Goal: Information Seeking & Learning: Learn about a topic

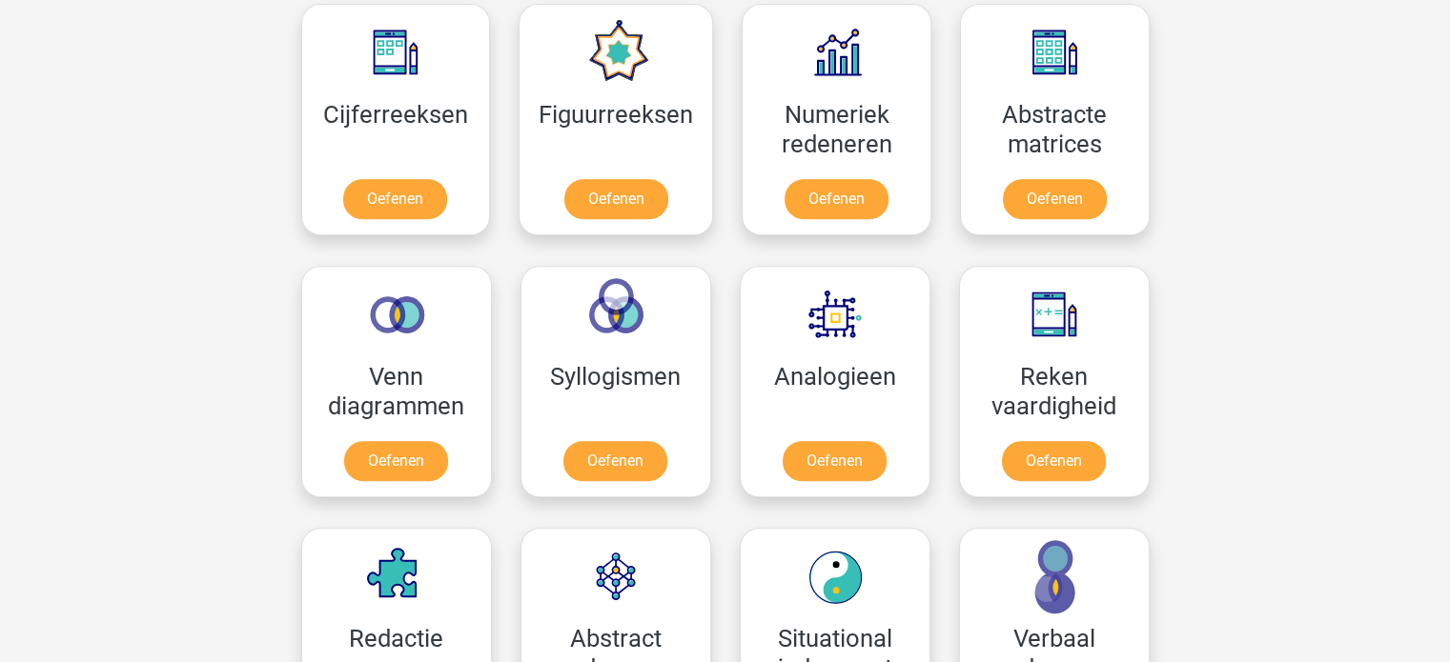
scroll to position [858, 0]
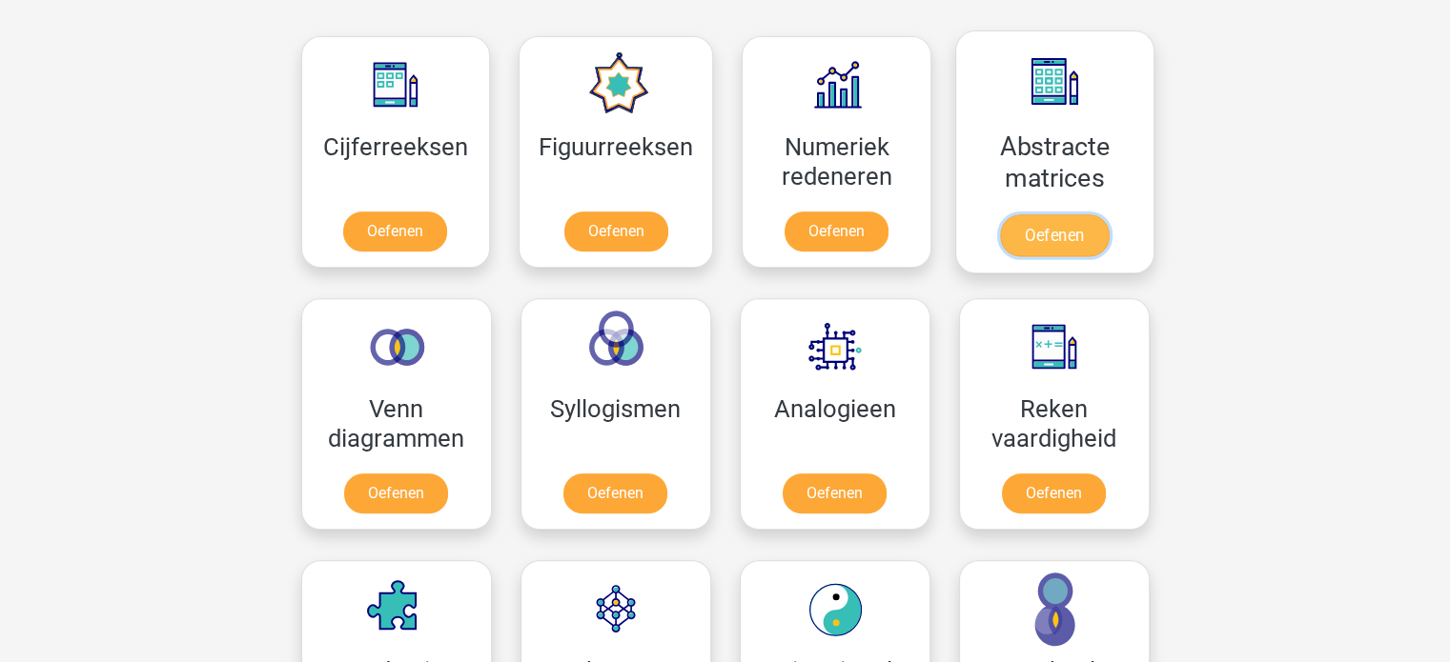
click at [1064, 240] on link "Oefenen" at bounding box center [1054, 235] width 109 height 42
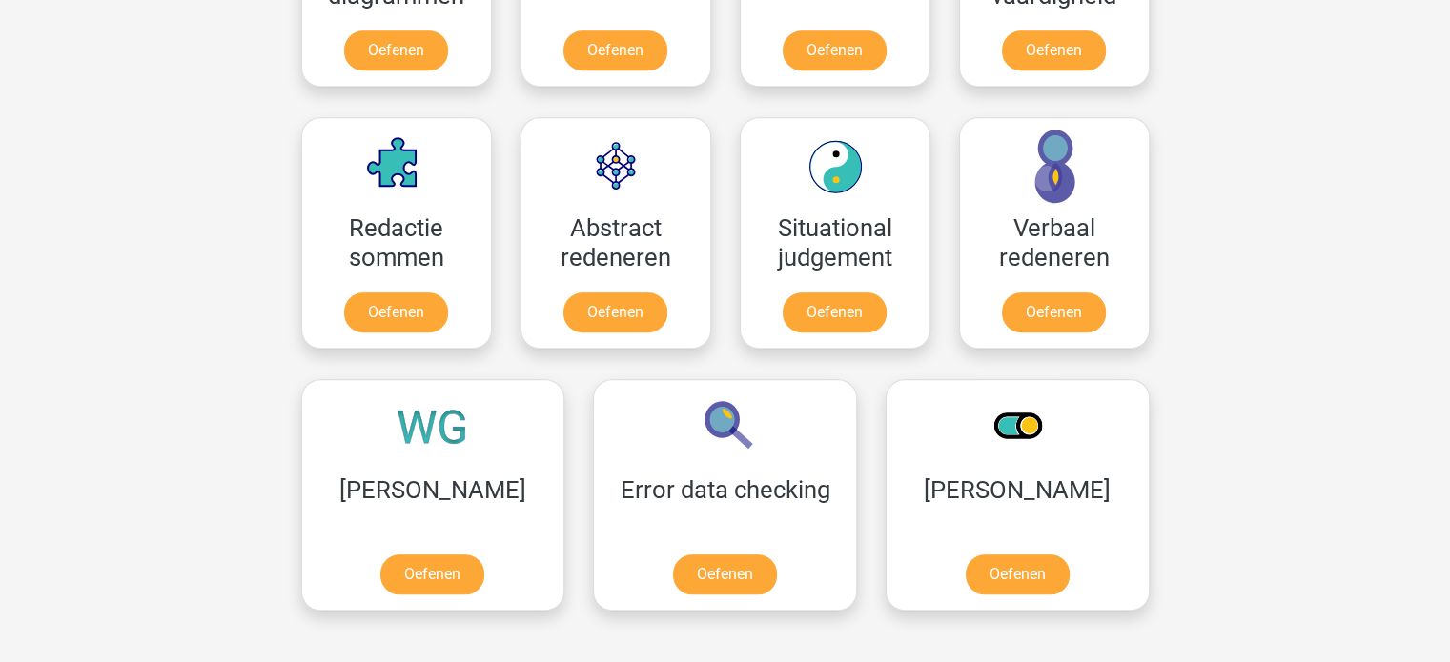
scroll to position [1334, 0]
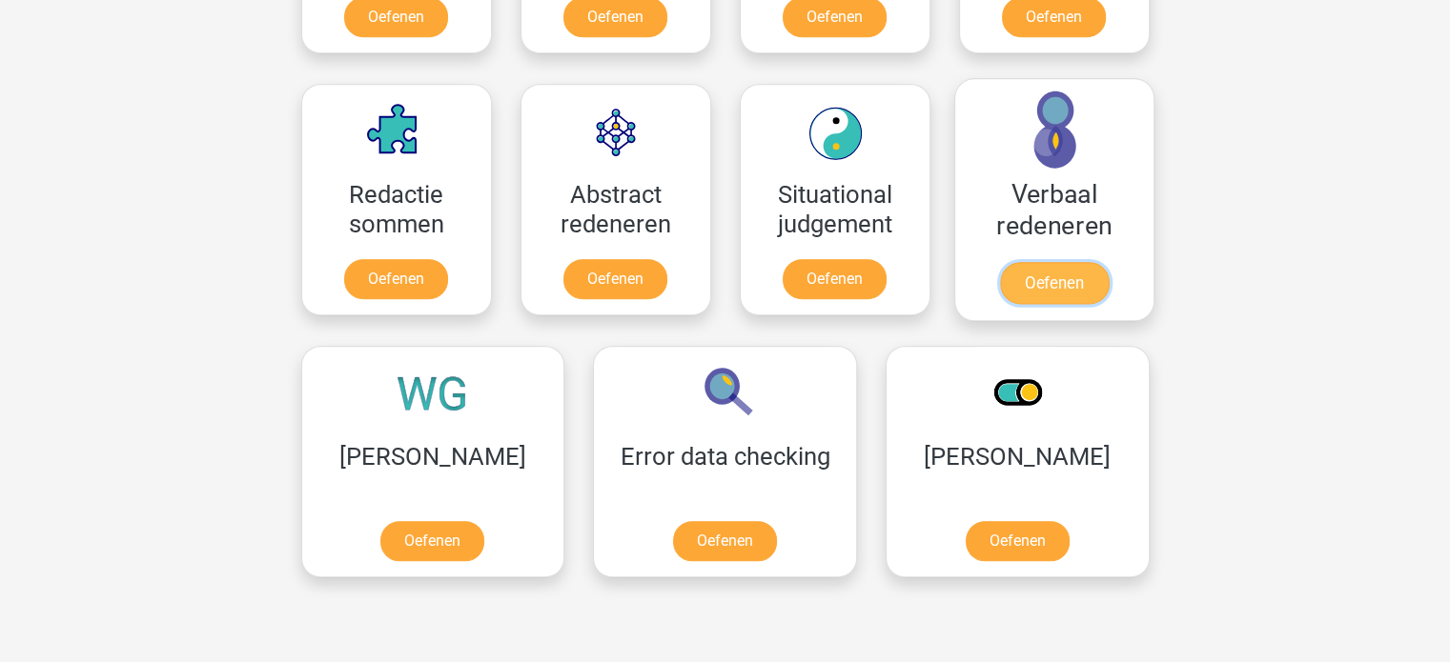
click at [1041, 296] on link "Oefenen" at bounding box center [1053, 283] width 109 height 42
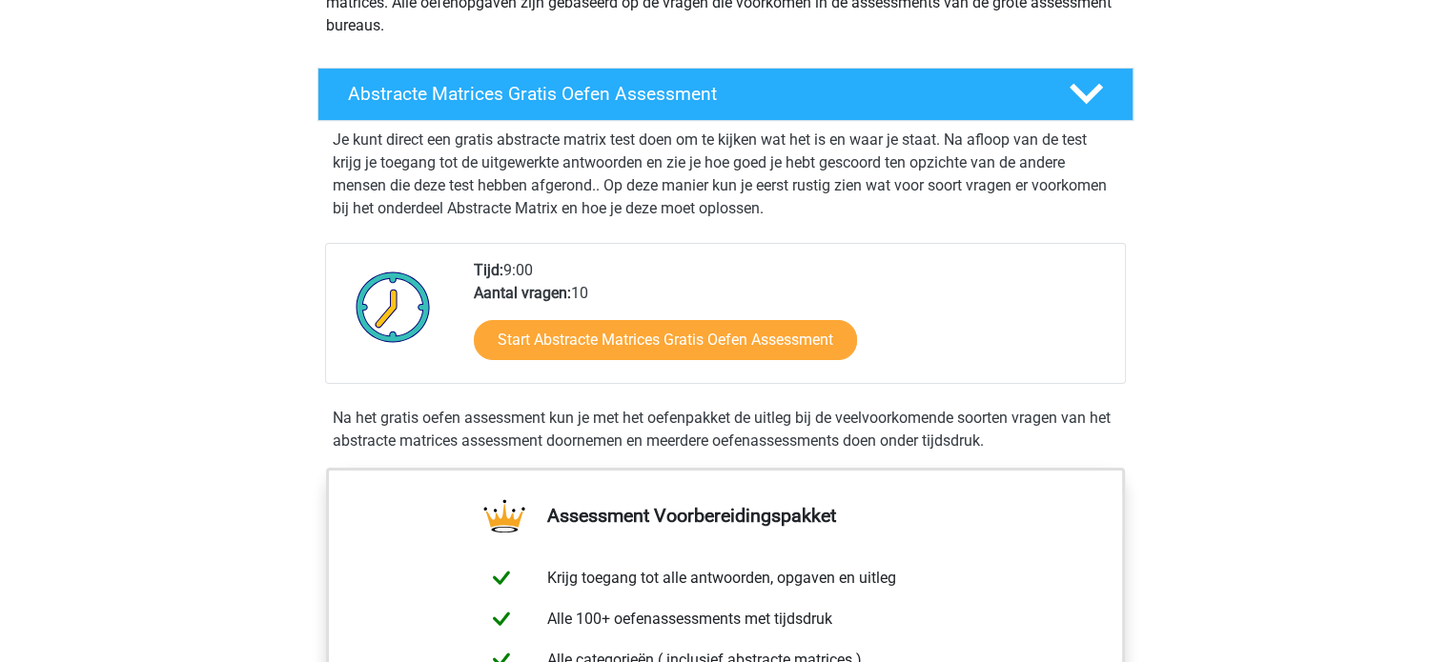
scroll to position [286, 0]
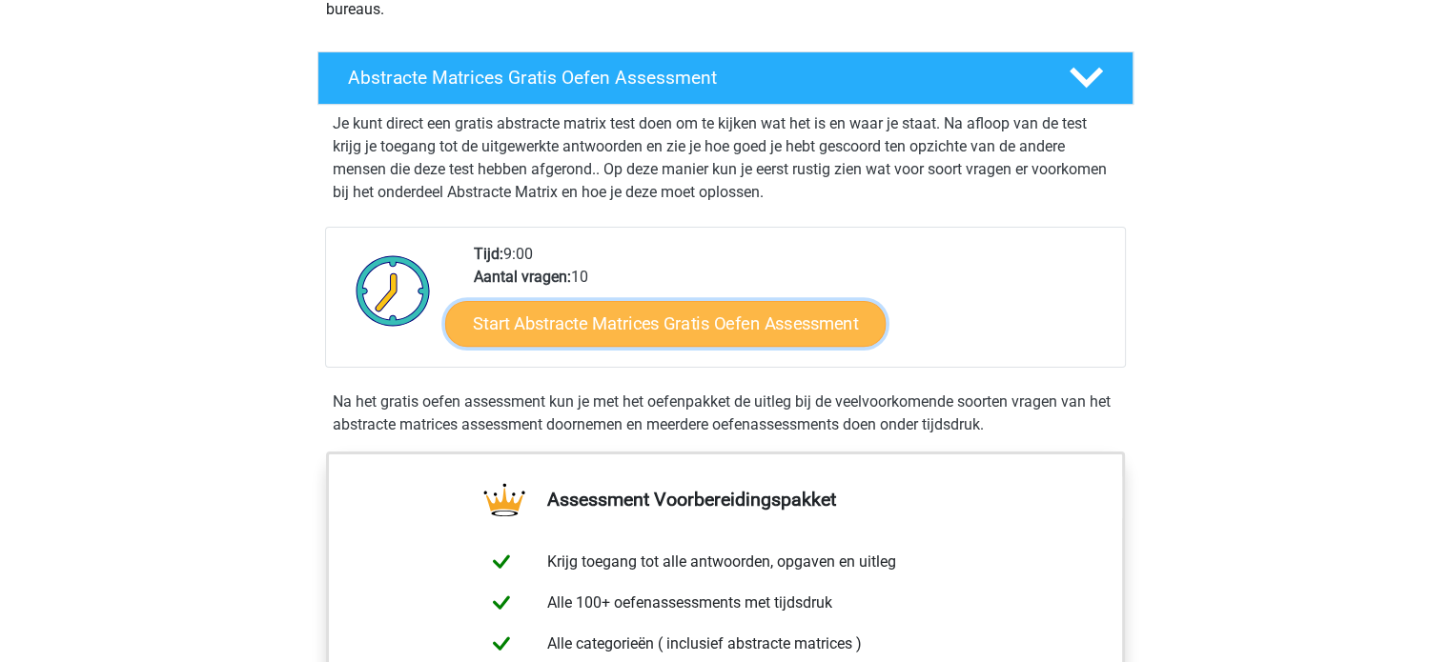
click at [729, 315] on link "Start Abstracte Matrices Gratis Oefen Assessment" at bounding box center [665, 323] width 440 height 46
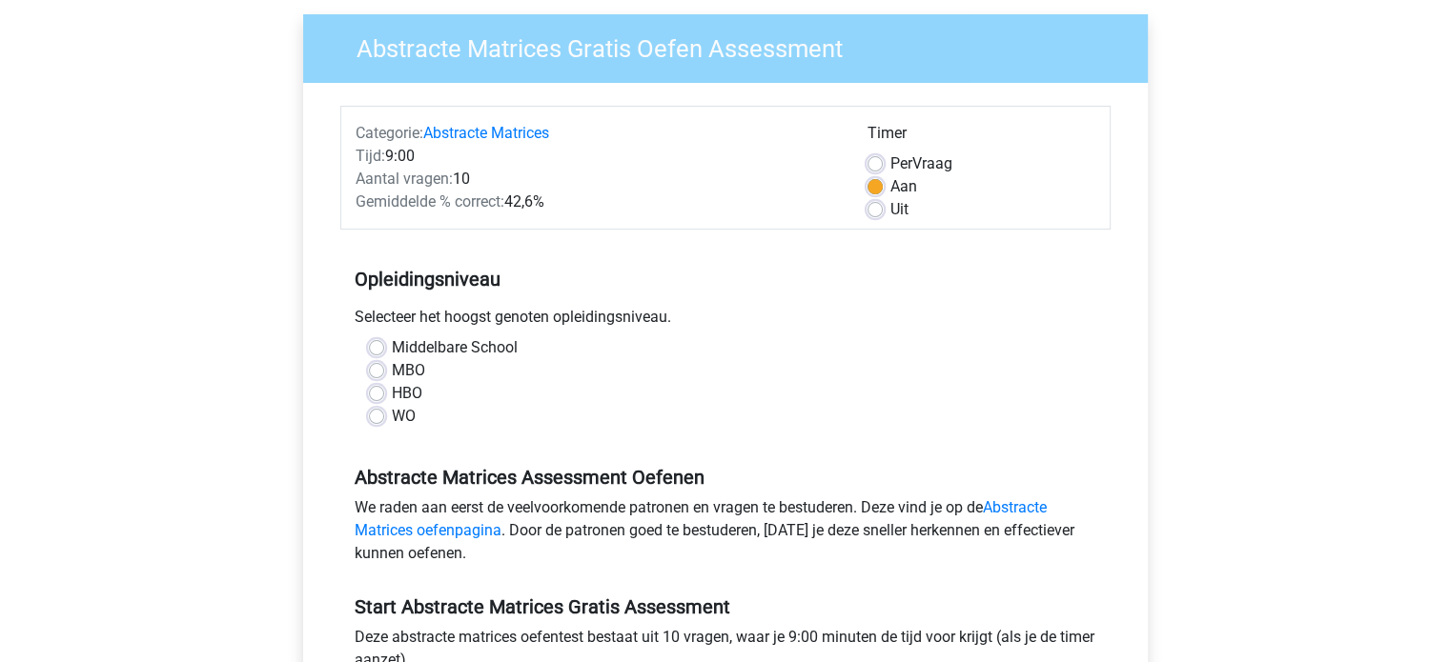
scroll to position [191, 0]
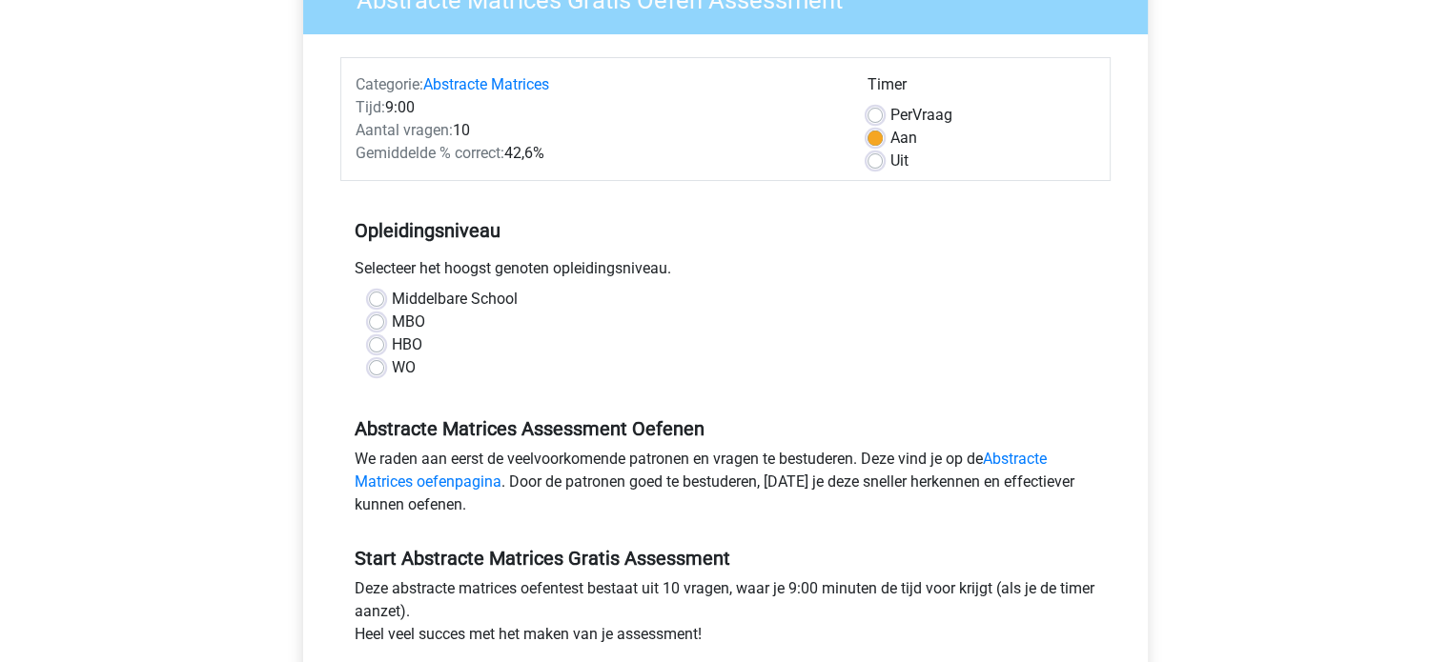
click at [392, 317] on label "MBO" at bounding box center [408, 322] width 33 height 23
click at [380, 317] on input "MBO" at bounding box center [376, 320] width 15 height 19
radio input "true"
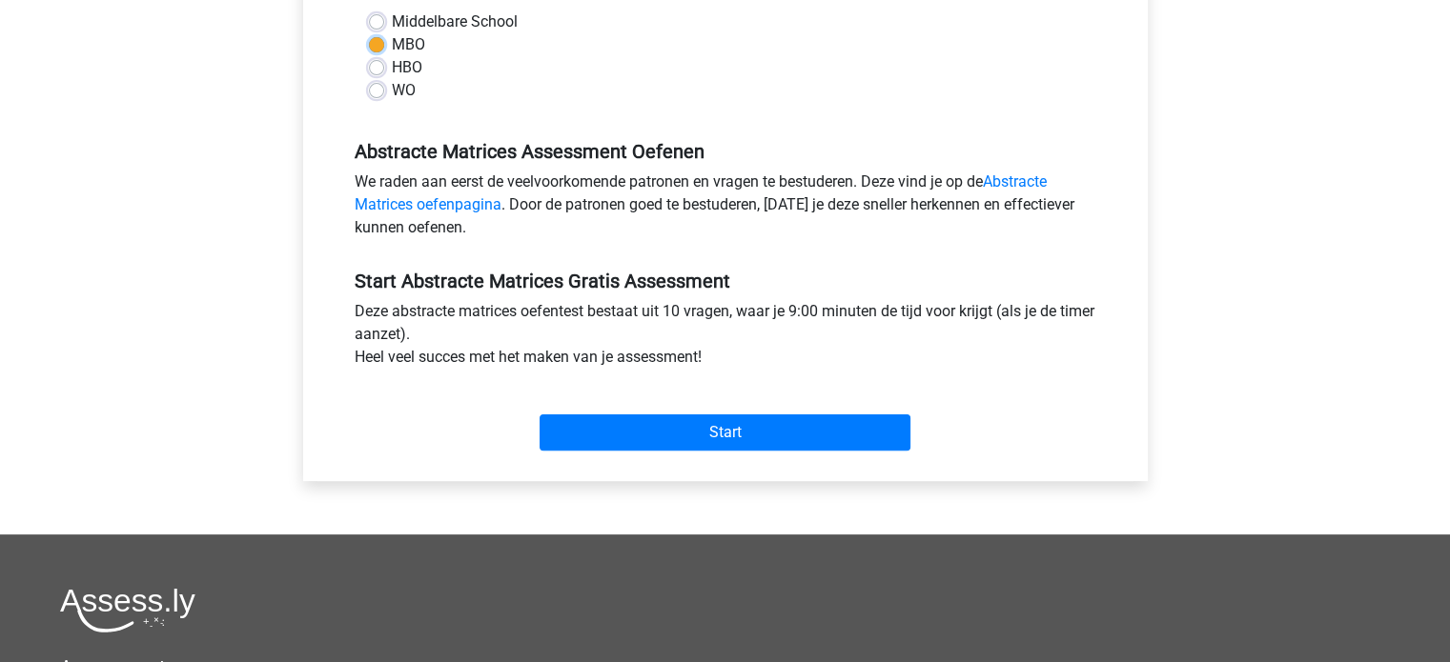
scroll to position [477, 0]
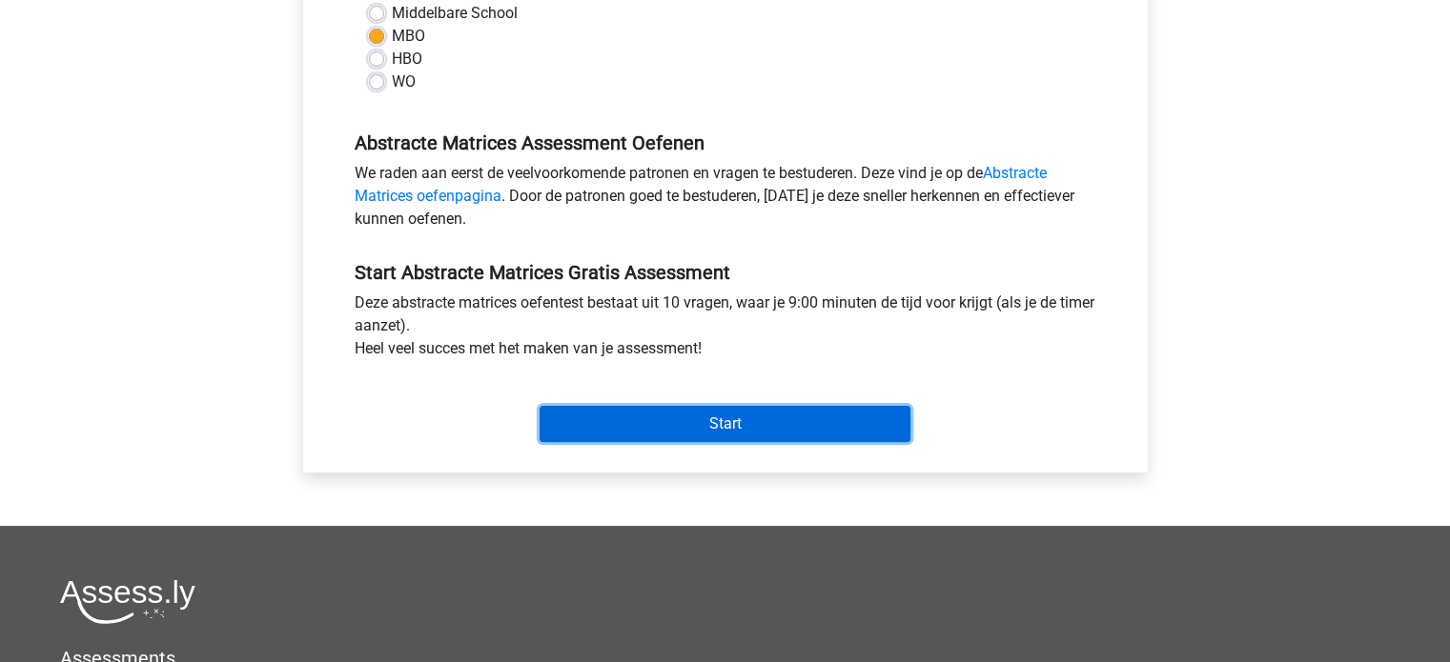
click at [720, 432] on input "Start" at bounding box center [724, 424] width 371 height 36
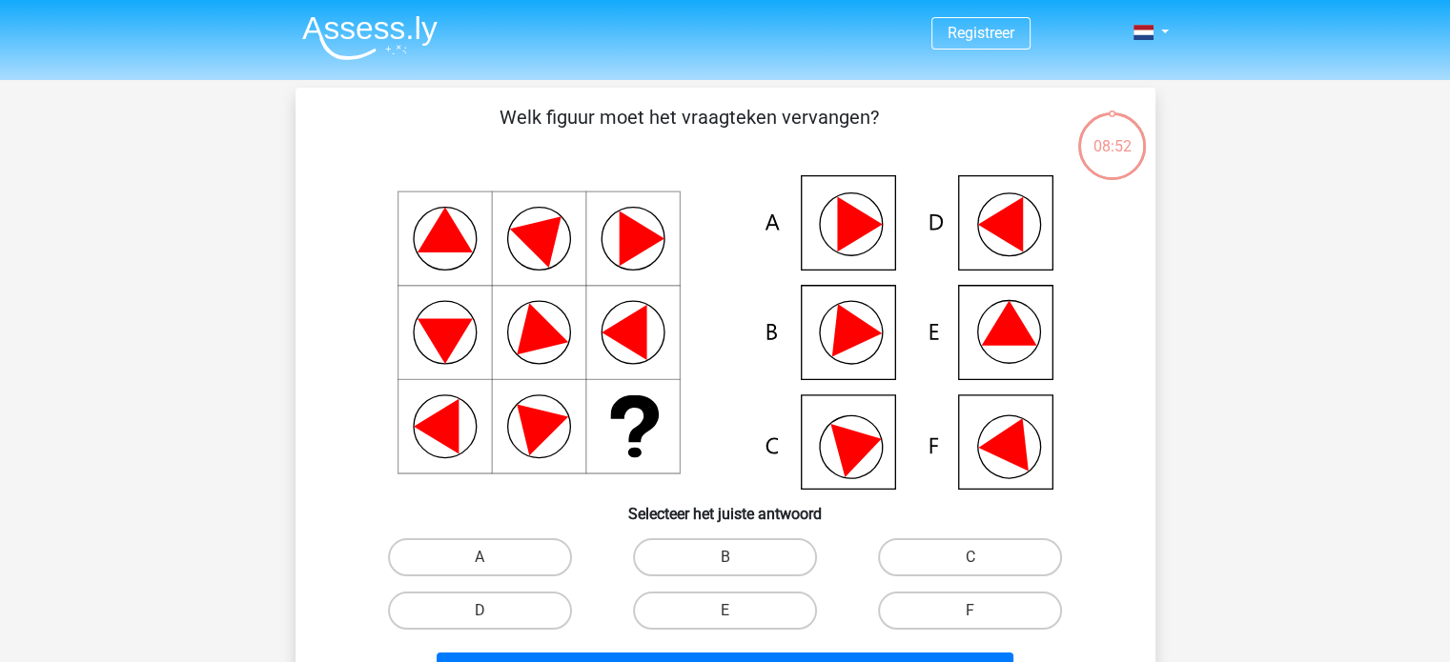
click at [1022, 333] on icon at bounding box center [1008, 323] width 55 height 45
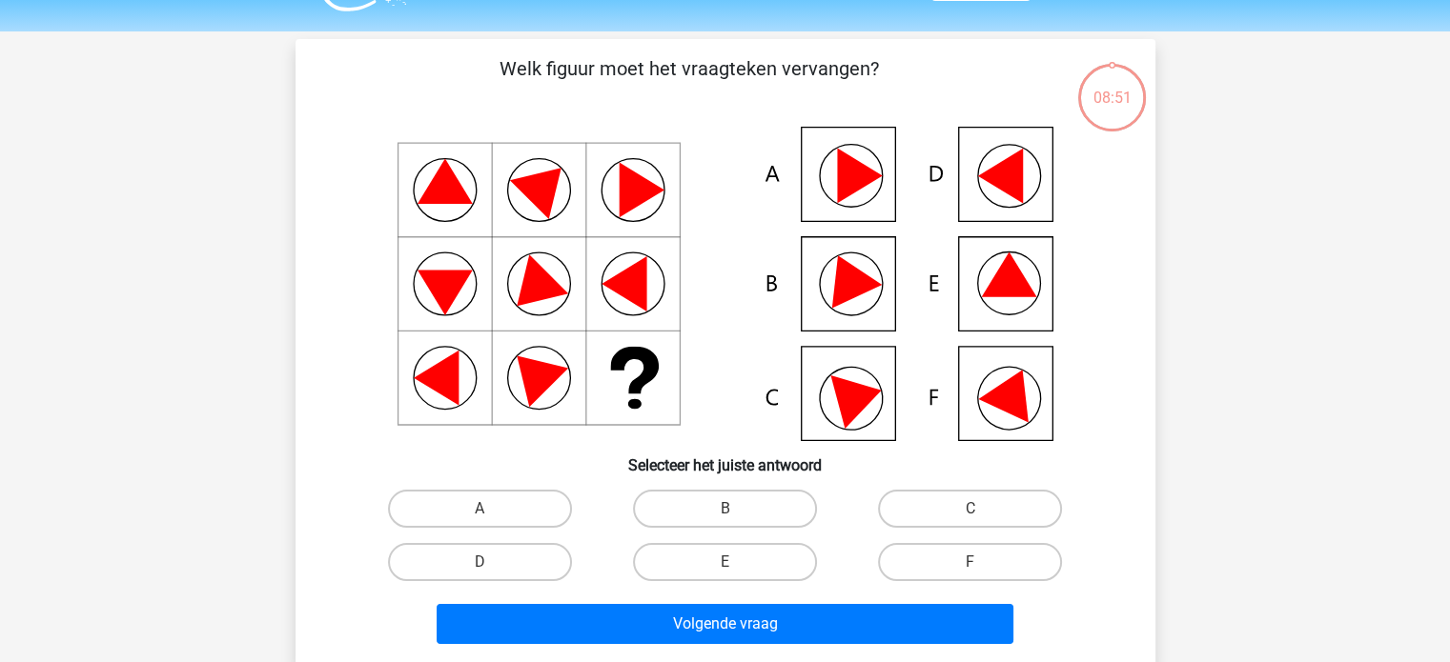
scroll to position [95, 0]
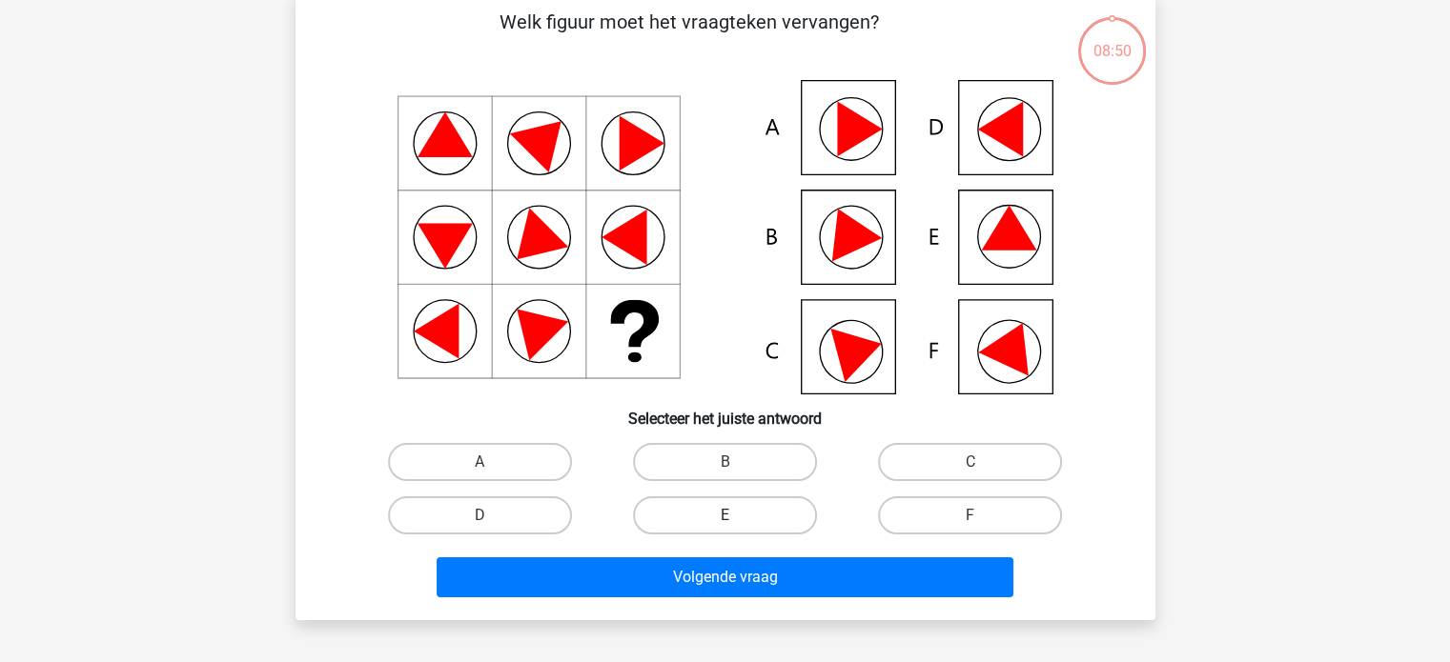
click at [775, 506] on label "E" at bounding box center [725, 516] width 184 height 38
click at [737, 516] on input "E" at bounding box center [730, 522] width 12 height 12
radio input "true"
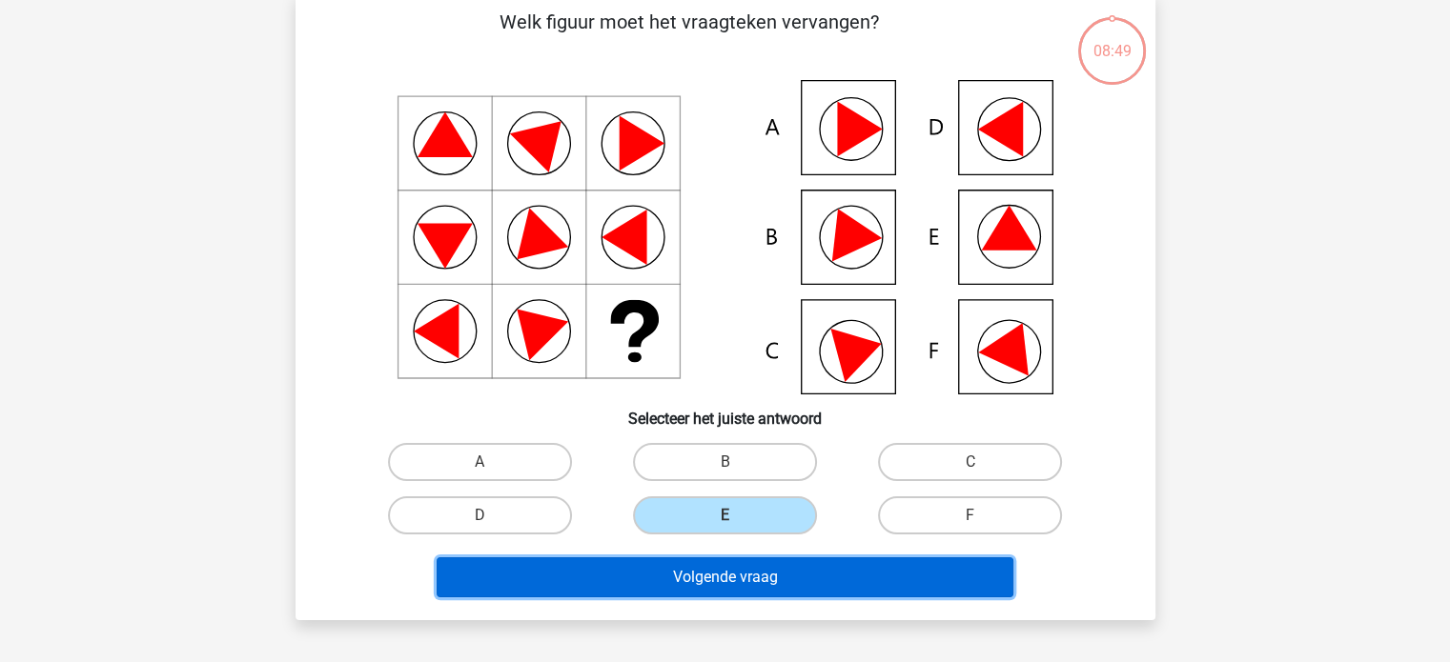
click at [808, 569] on button "Volgende vraag" at bounding box center [724, 578] width 577 height 40
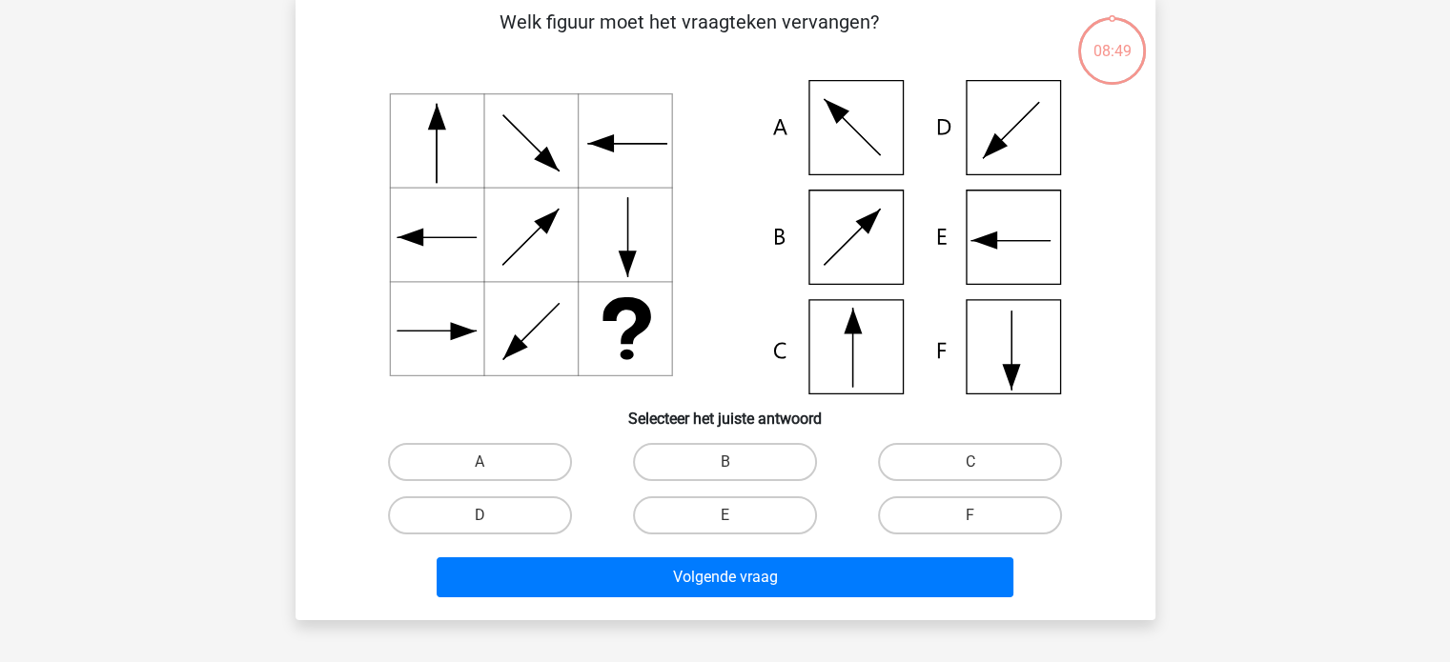
scroll to position [88, 0]
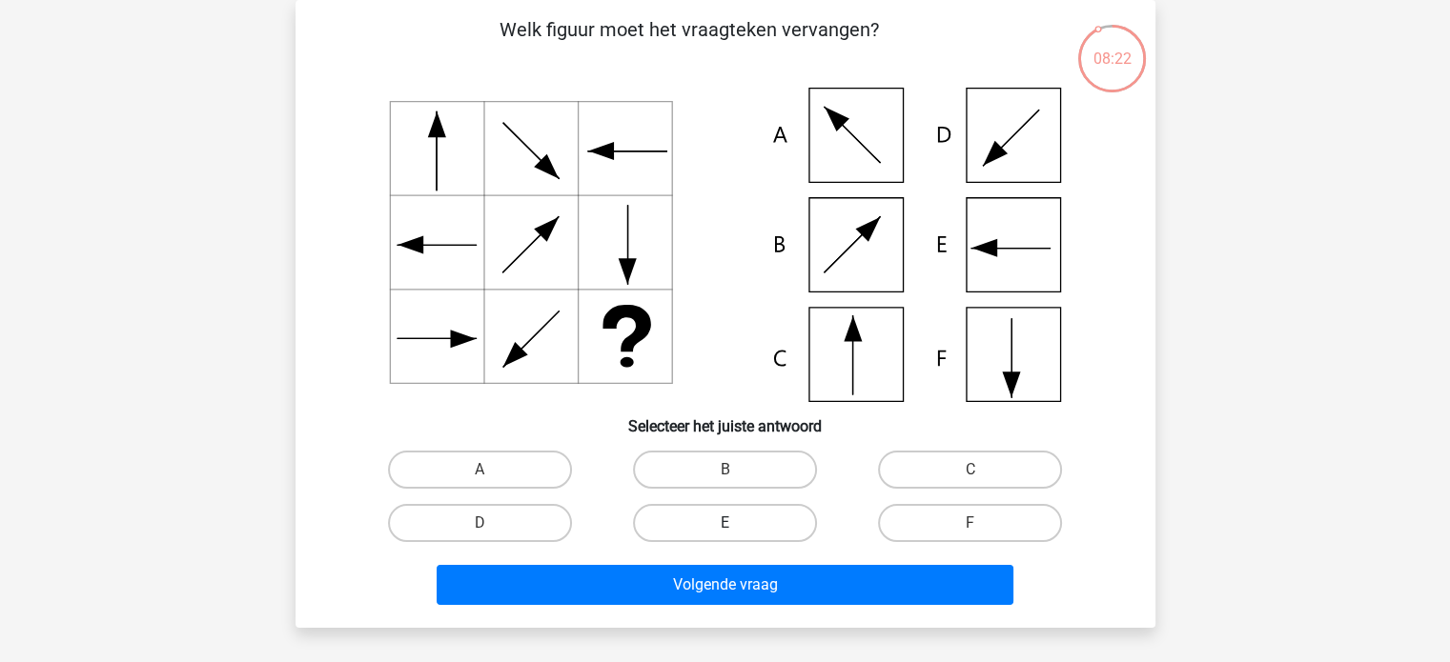
click at [718, 513] on label "E" at bounding box center [725, 523] width 184 height 38
click at [724, 523] on input "E" at bounding box center [730, 529] width 12 height 12
radio input "true"
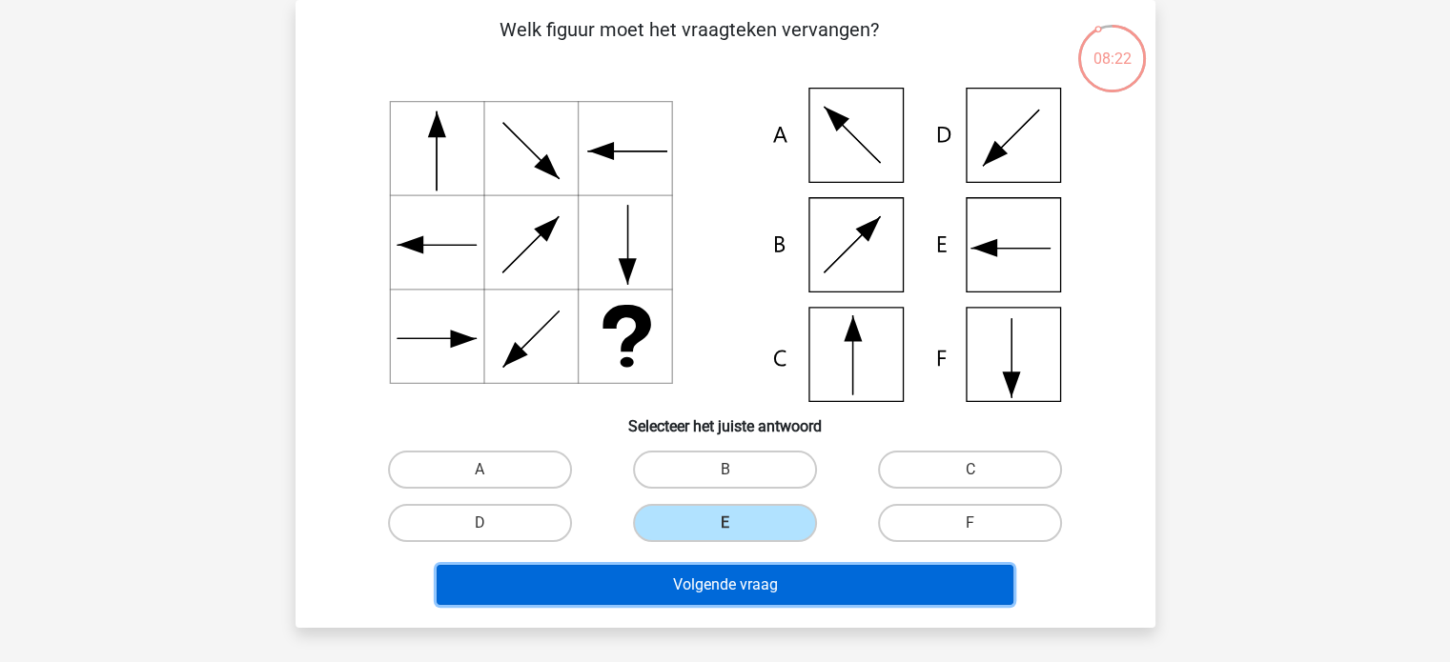
click at [743, 586] on button "Volgende vraag" at bounding box center [724, 585] width 577 height 40
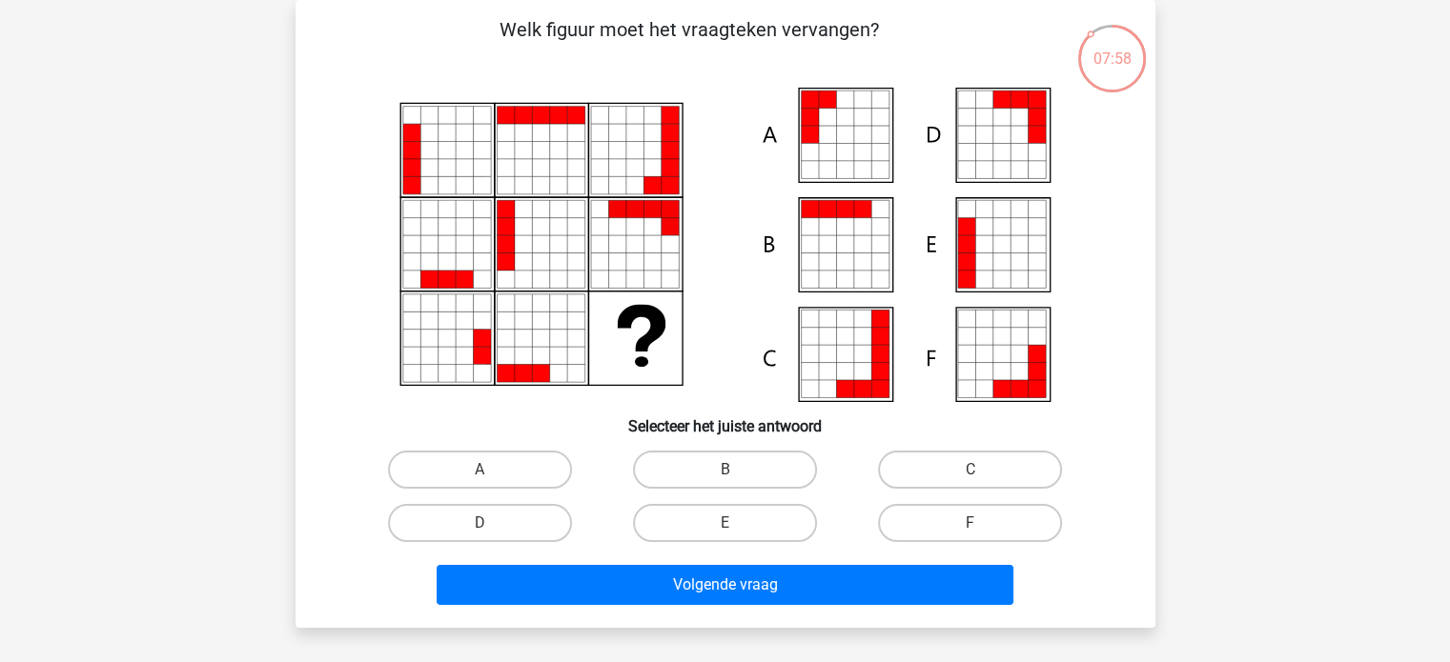
click at [484, 479] on input "A" at bounding box center [485, 476] width 12 height 12
radio input "true"
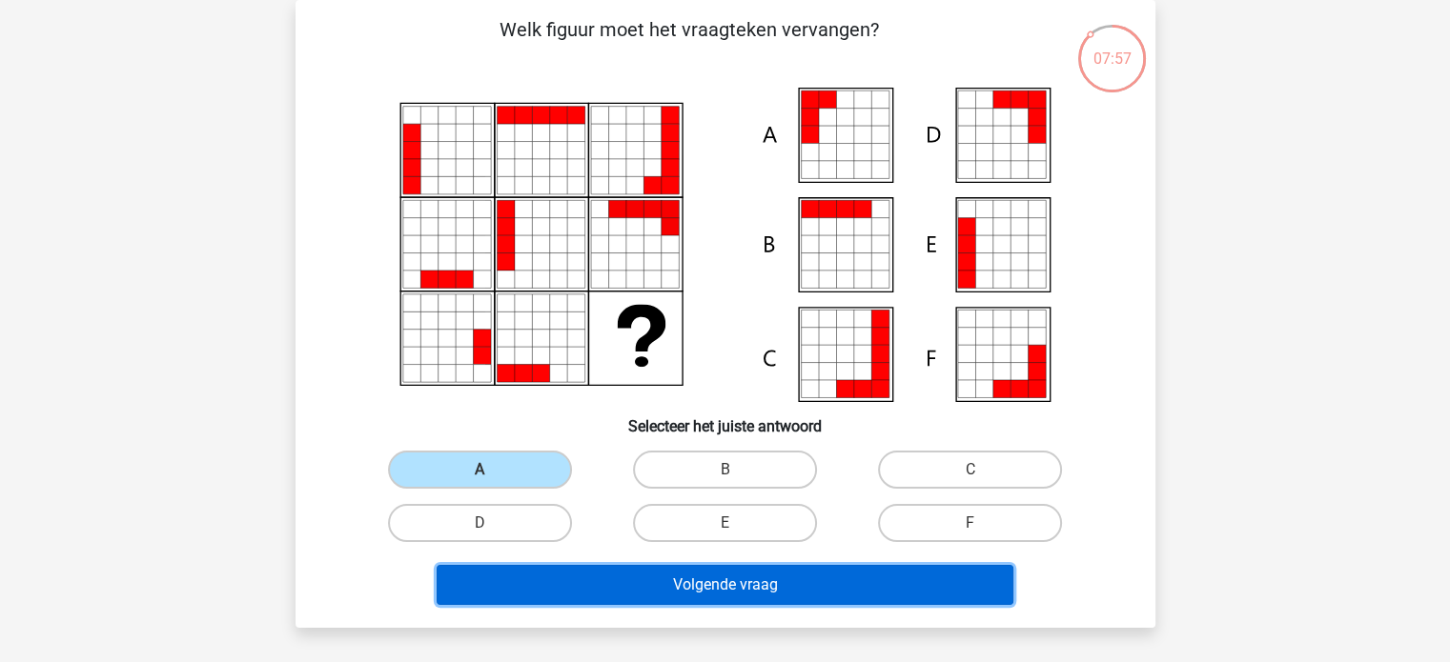
click at [671, 597] on button "Volgende vraag" at bounding box center [724, 585] width 577 height 40
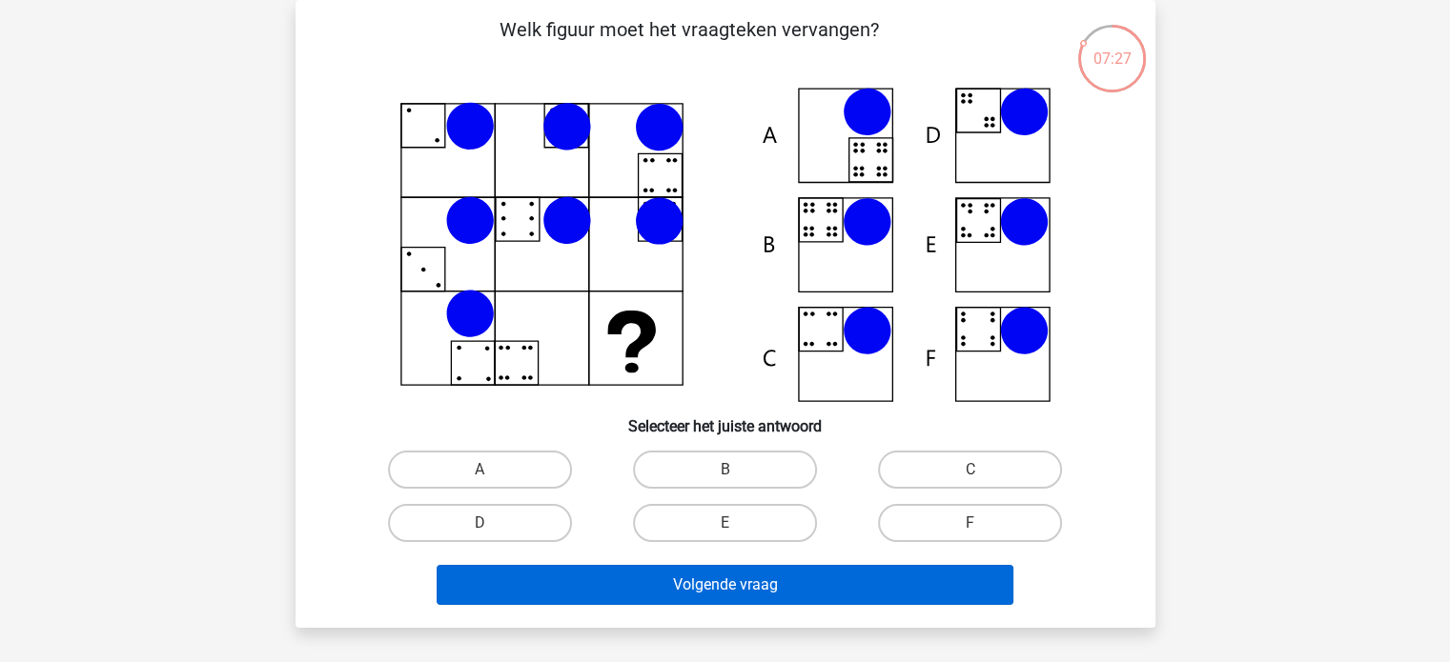
drag, startPoint x: 732, startPoint y: 511, endPoint x: 759, endPoint y: 568, distance: 63.1
click at [732, 514] on label "E" at bounding box center [725, 523] width 184 height 38
click at [732, 523] on input "E" at bounding box center [730, 529] width 12 height 12
radio input "true"
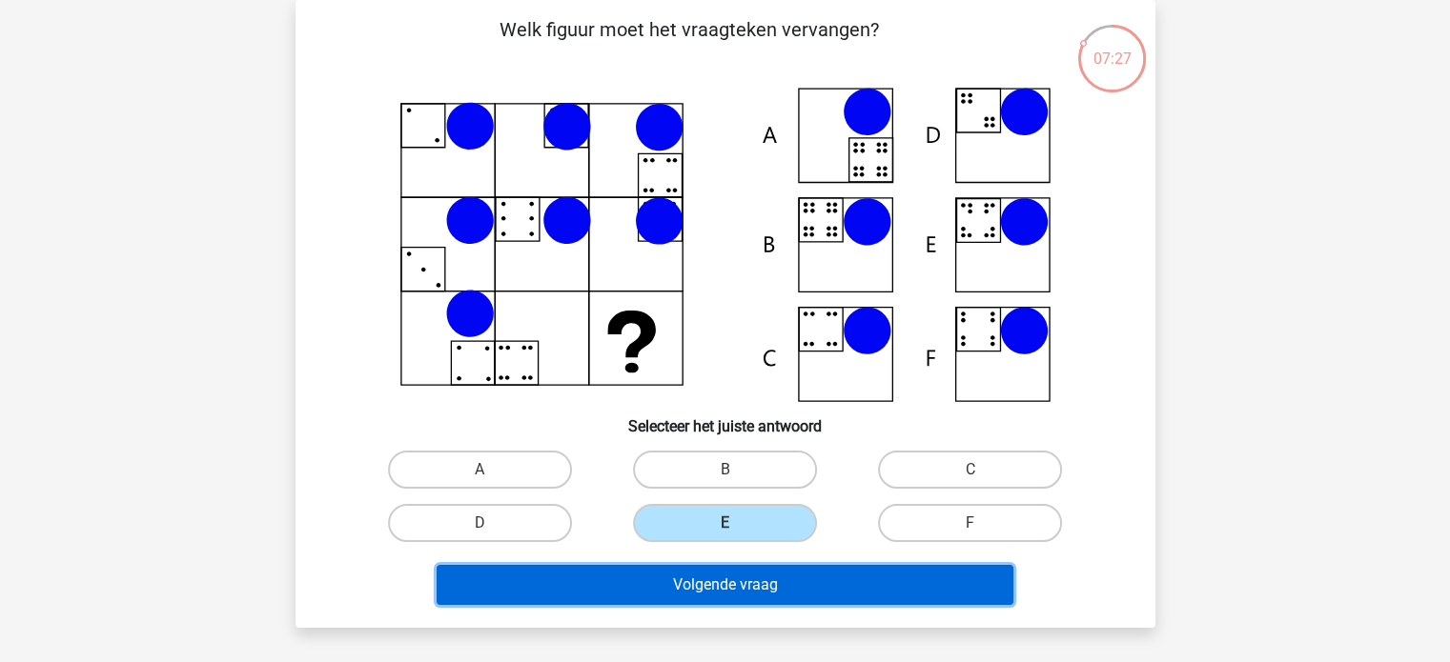
click at [765, 586] on button "Volgende vraag" at bounding box center [724, 585] width 577 height 40
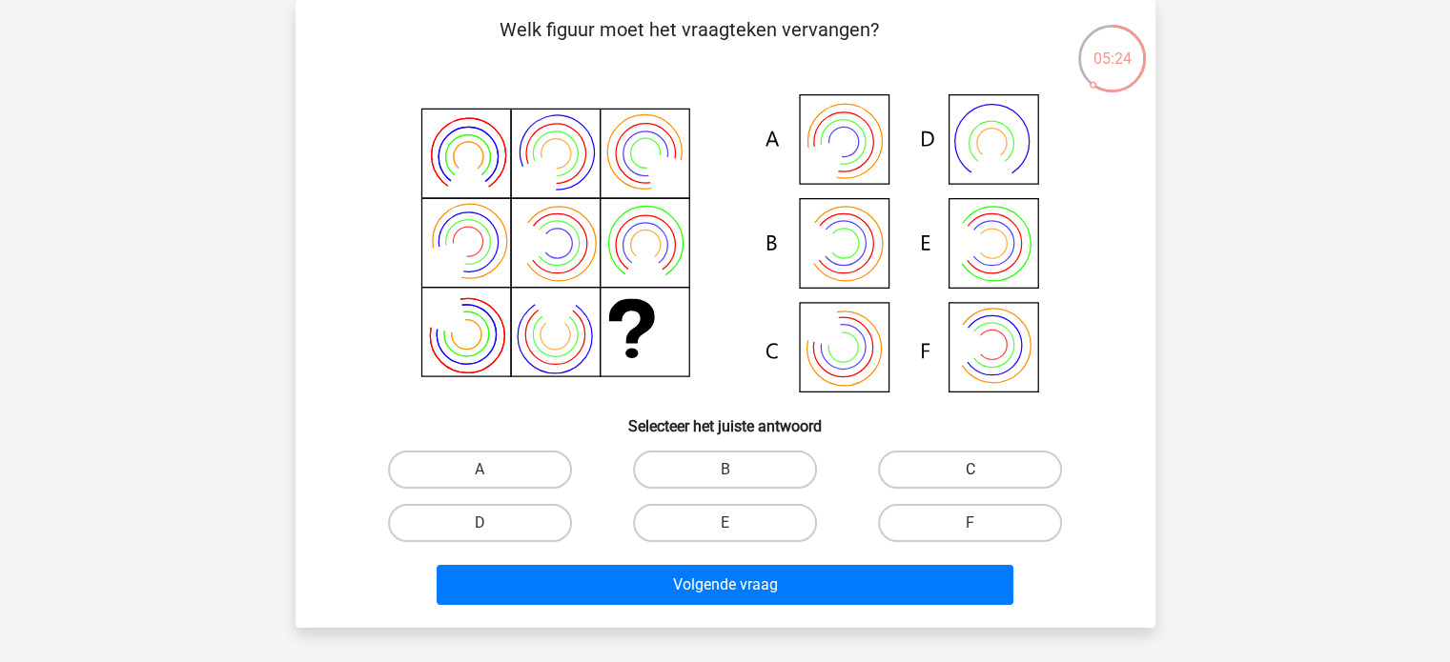
click at [965, 479] on label "C" at bounding box center [970, 470] width 184 height 38
click at [970, 479] on input "C" at bounding box center [976, 476] width 12 height 12
radio input "true"
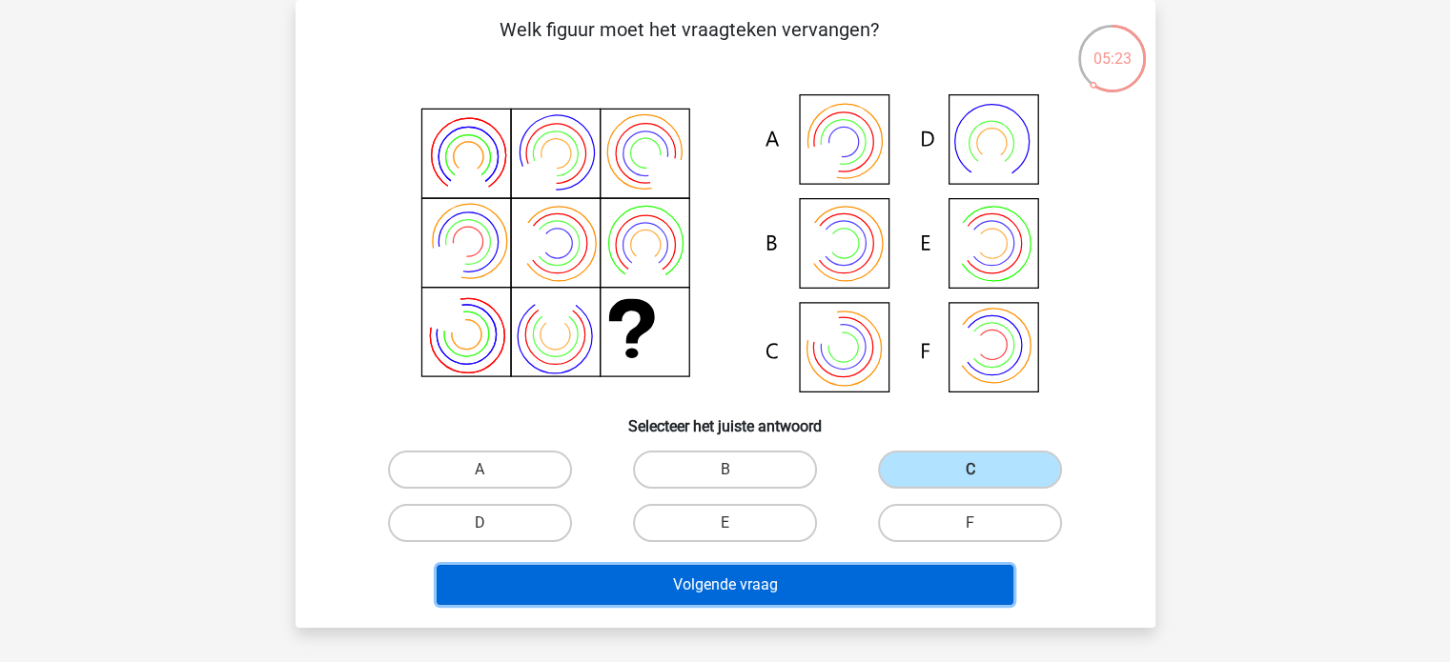
click at [914, 581] on button "Volgende vraag" at bounding box center [724, 585] width 577 height 40
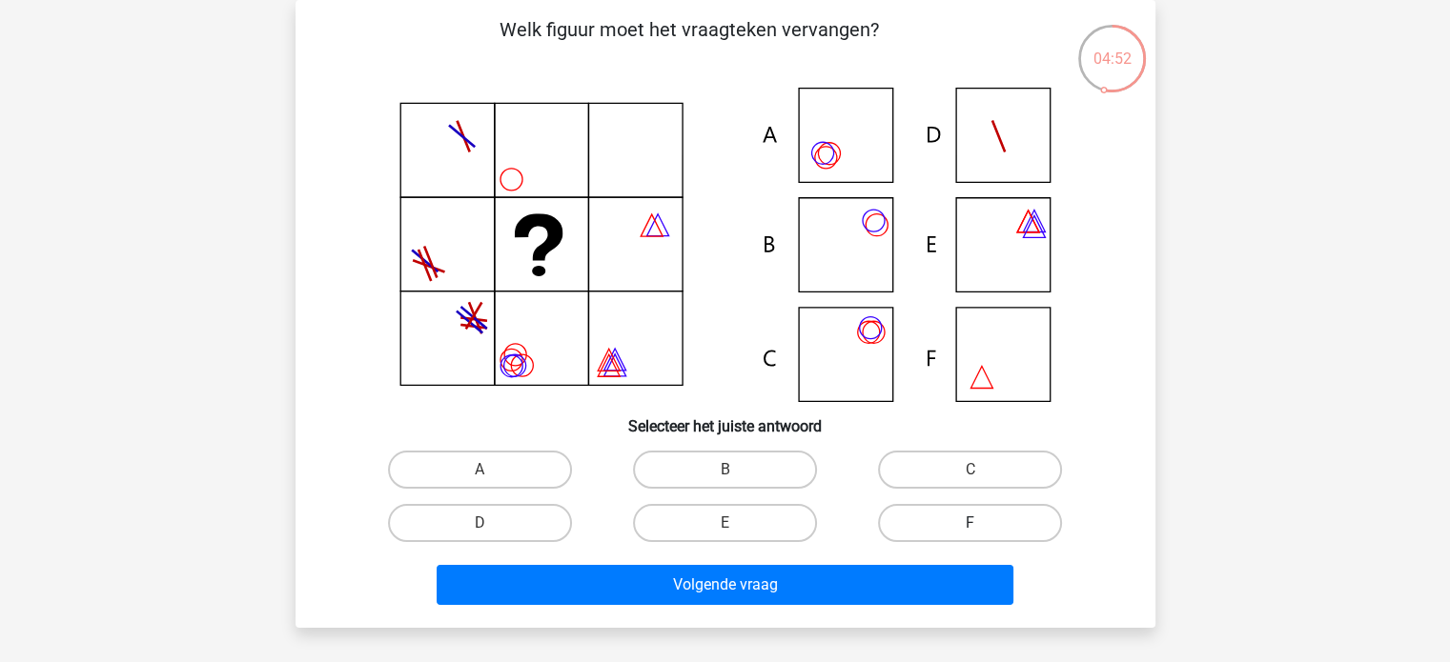
click at [964, 513] on label "F" at bounding box center [970, 523] width 184 height 38
click at [970, 523] on input "F" at bounding box center [976, 529] width 12 height 12
radio input "true"
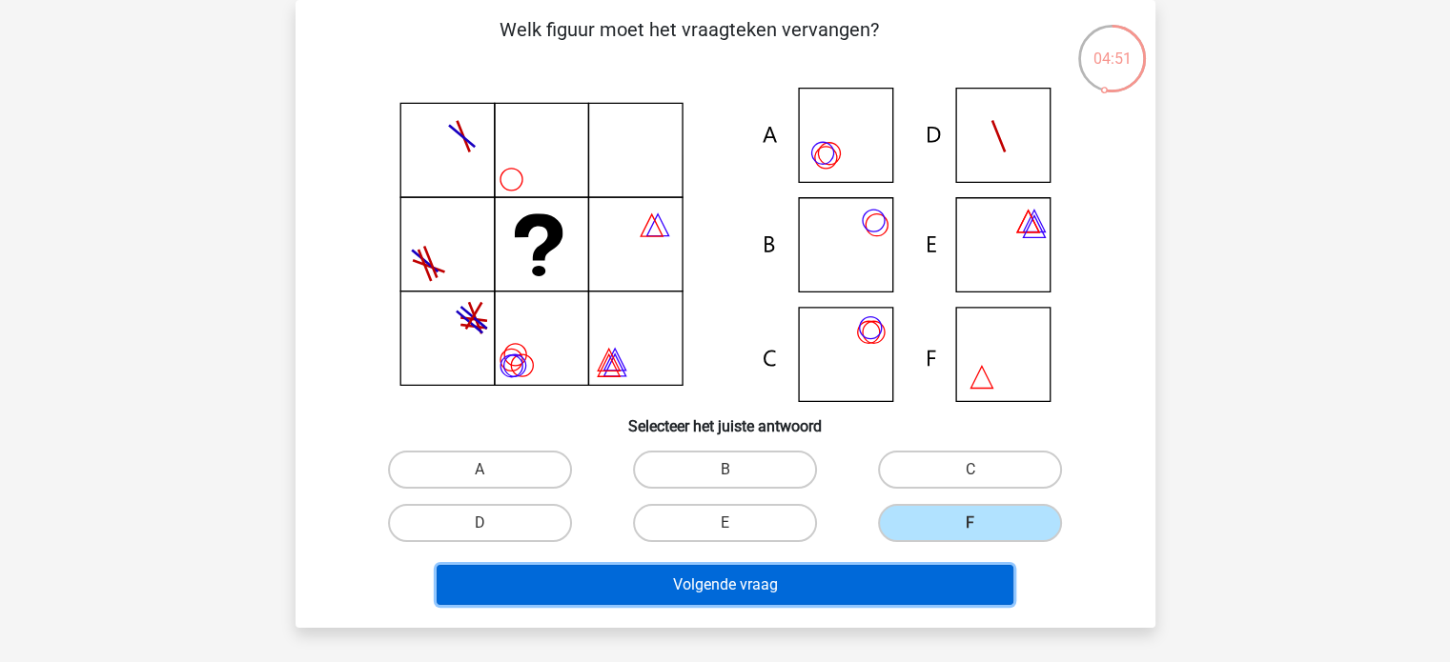
click at [941, 584] on button "Volgende vraag" at bounding box center [724, 585] width 577 height 40
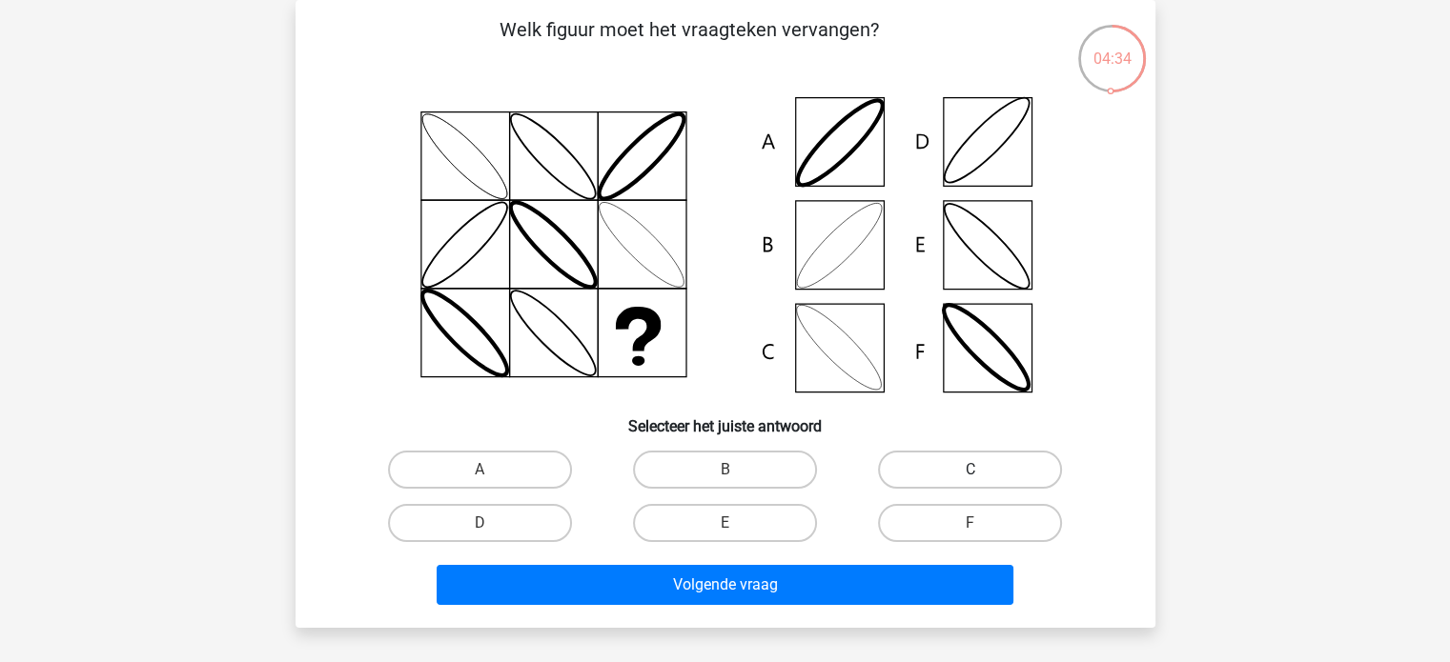
click at [1025, 472] on label "C" at bounding box center [970, 470] width 184 height 38
click at [983, 472] on input "C" at bounding box center [976, 476] width 12 height 12
radio input "true"
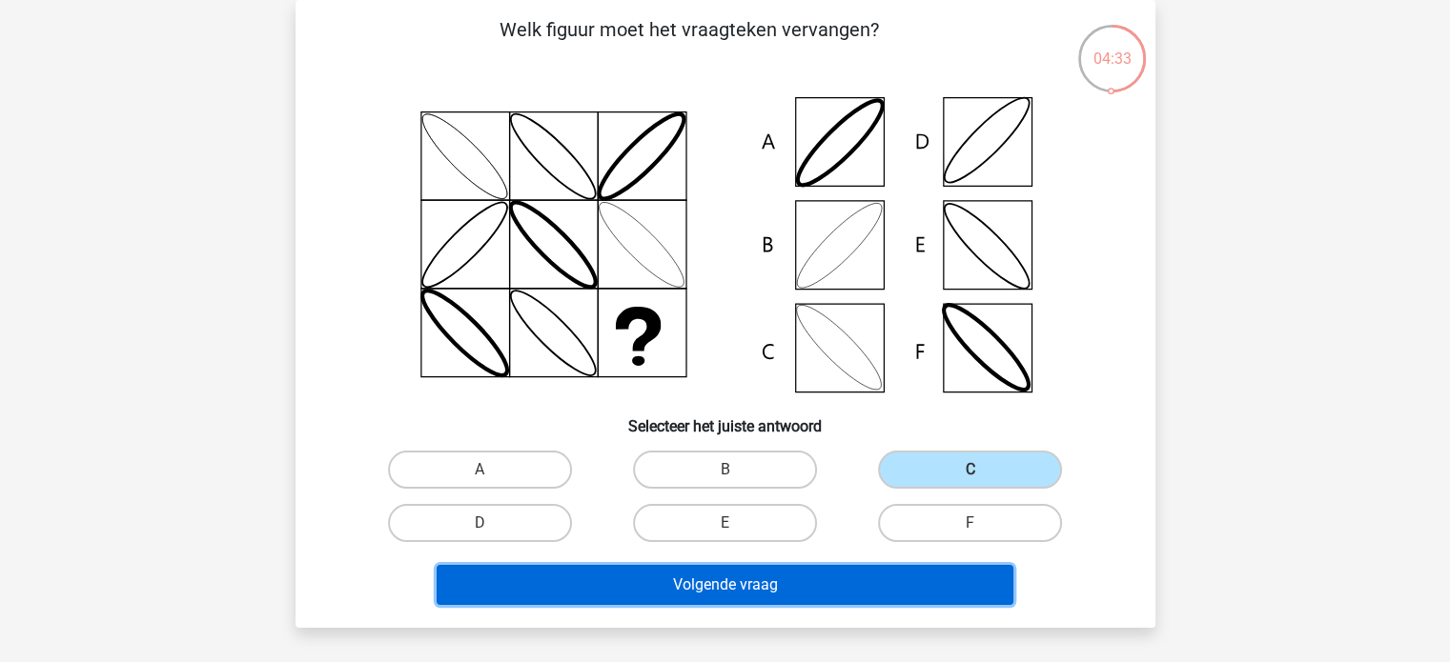
click at [925, 576] on button "Volgende vraag" at bounding box center [724, 585] width 577 height 40
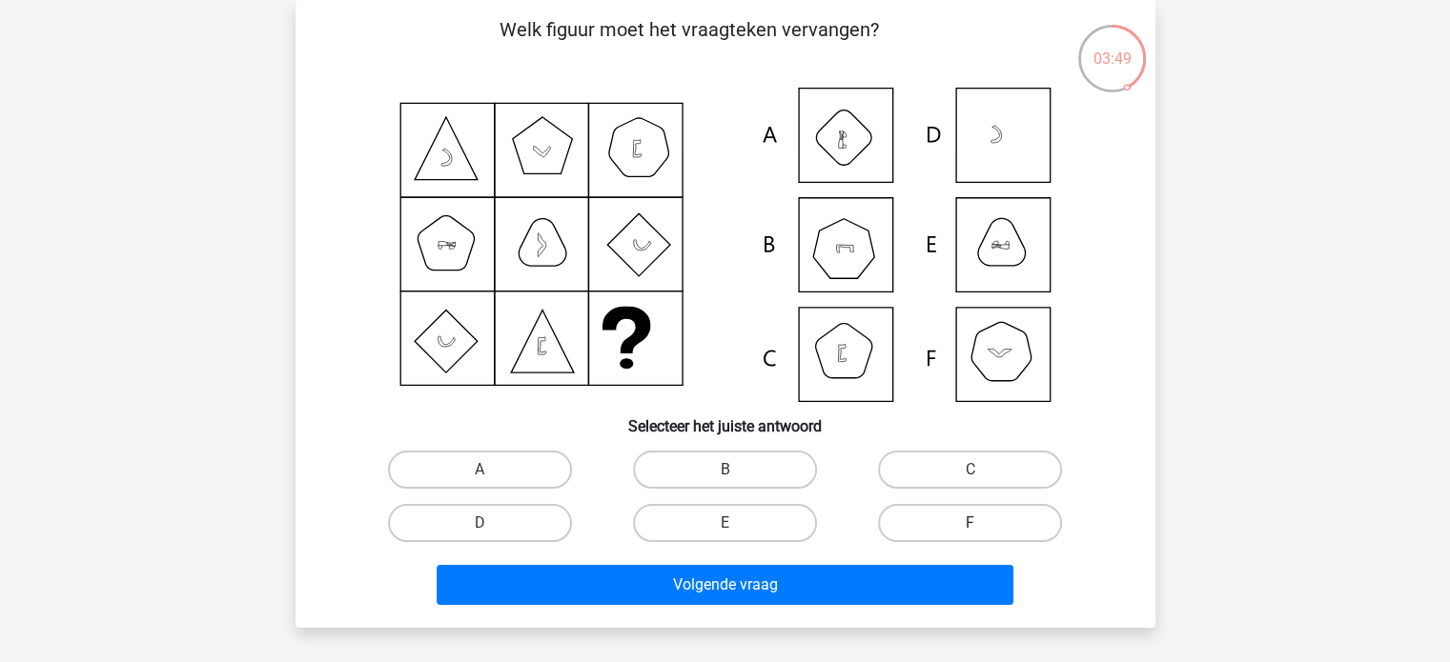
click at [943, 529] on label "F" at bounding box center [970, 523] width 184 height 38
click at [970, 529] on input "F" at bounding box center [976, 529] width 12 height 12
radio input "true"
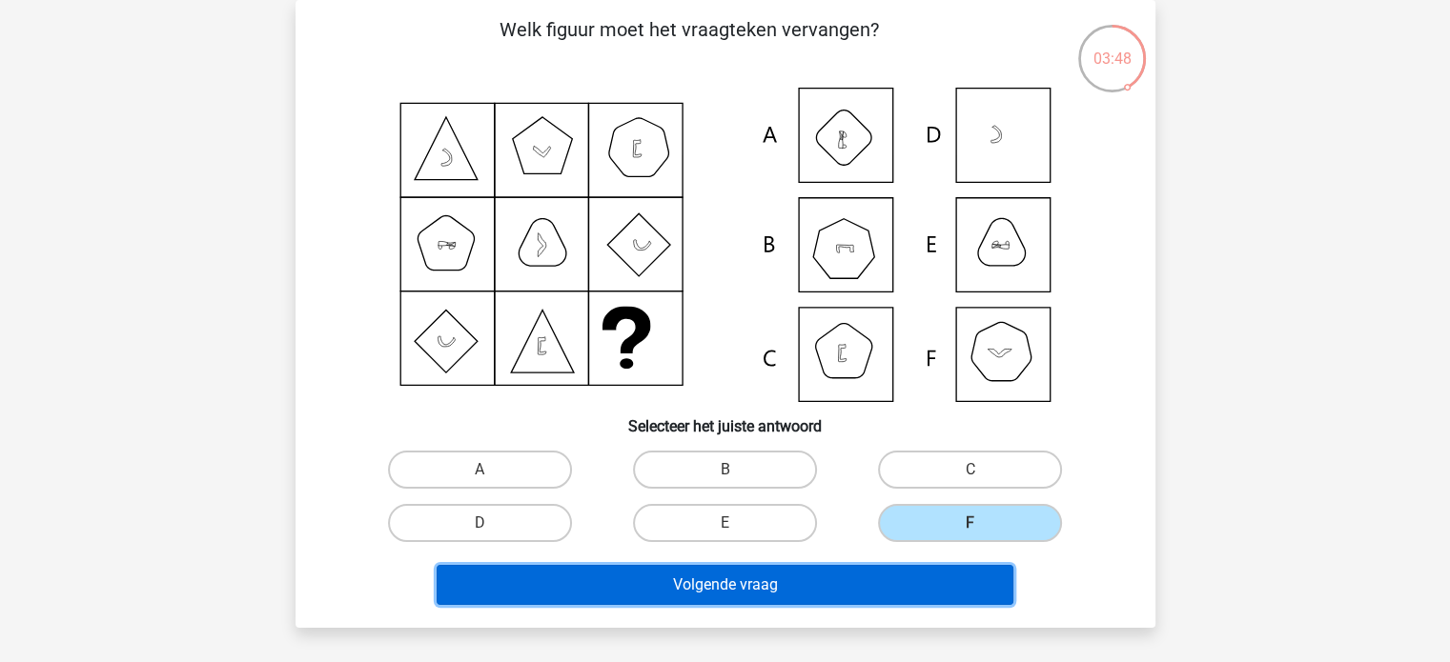
click at [935, 584] on button "Volgende vraag" at bounding box center [724, 585] width 577 height 40
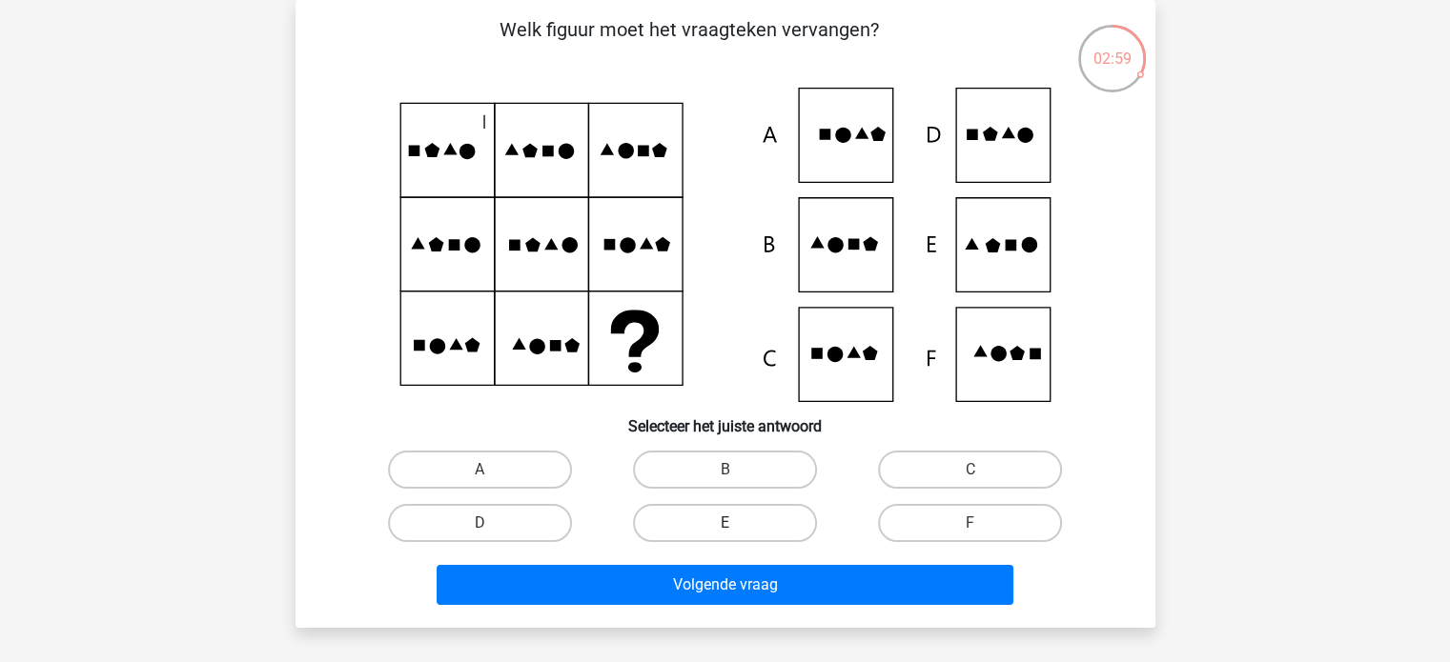
click at [694, 510] on label "E" at bounding box center [725, 523] width 184 height 38
click at [724, 523] on input "E" at bounding box center [730, 529] width 12 height 12
radio input "true"
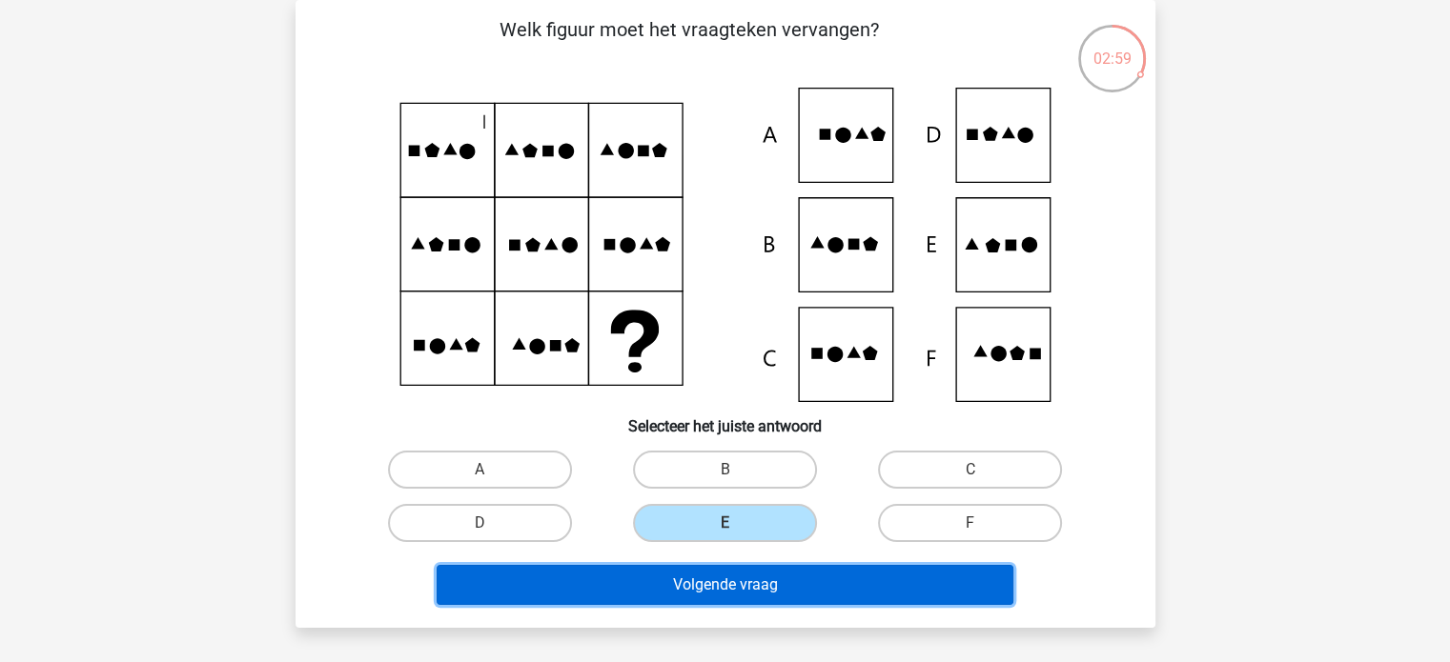
click at [713, 570] on button "Volgende vraag" at bounding box center [724, 585] width 577 height 40
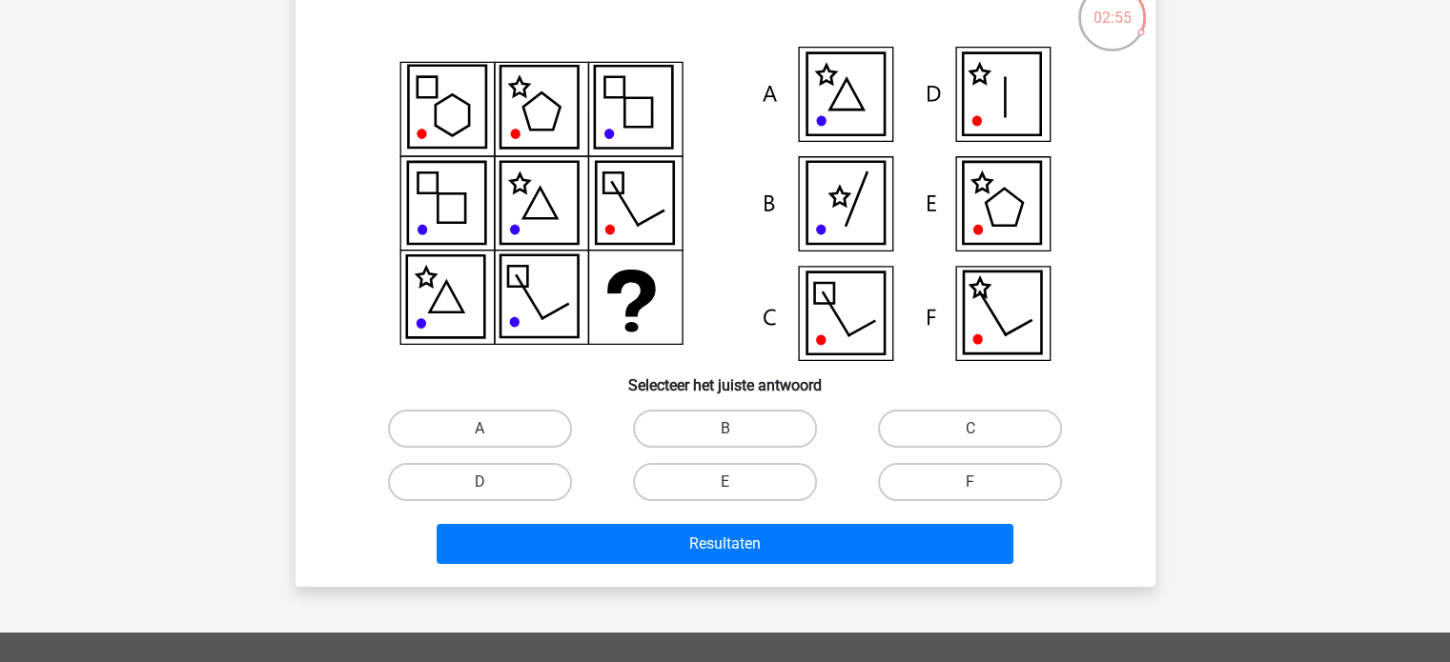
scroll to position [95, 0]
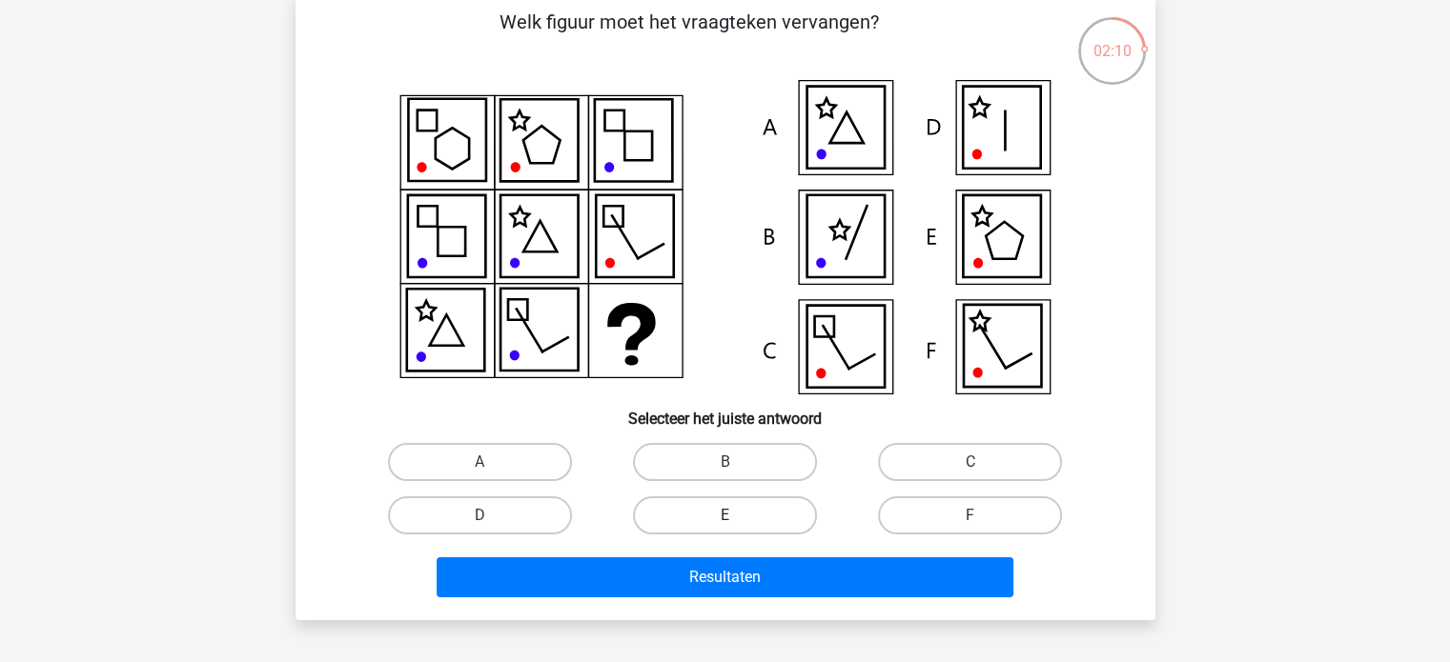
click at [796, 530] on label "E" at bounding box center [725, 516] width 184 height 38
click at [737, 528] on input "E" at bounding box center [730, 522] width 12 height 12
radio input "true"
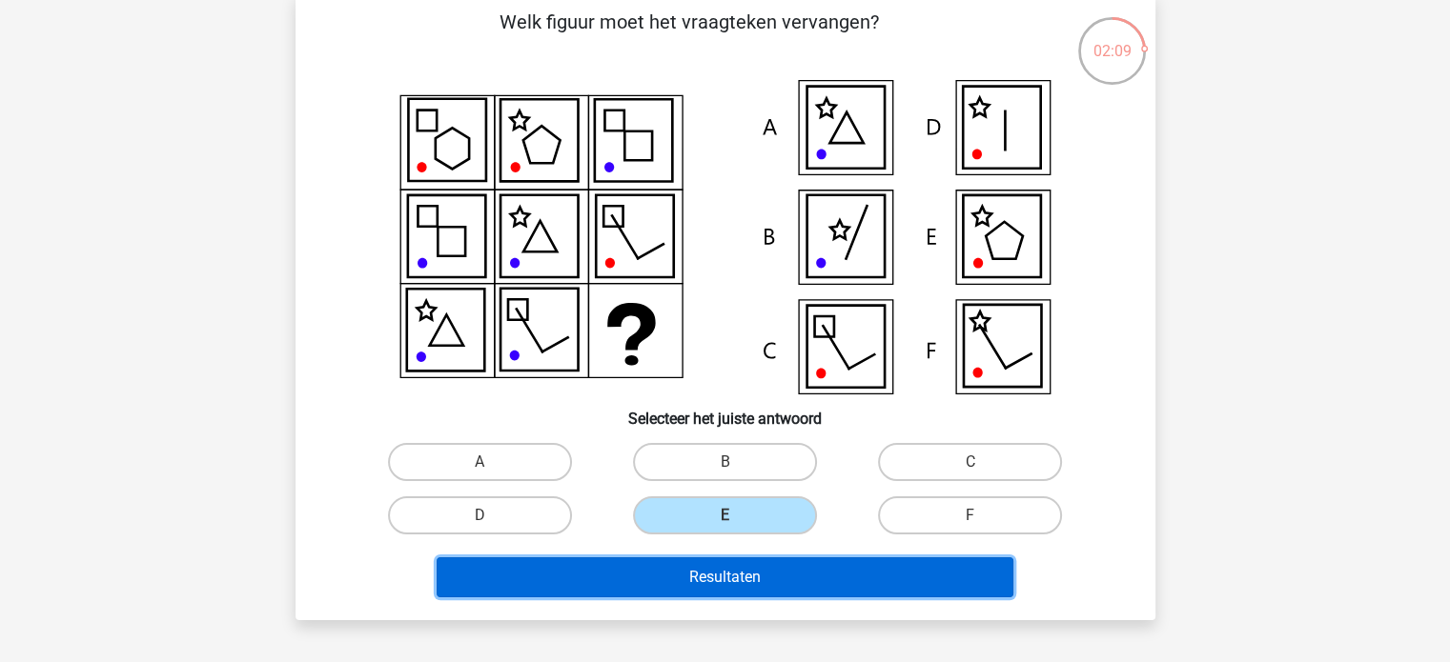
click at [801, 572] on button "Resultaten" at bounding box center [724, 578] width 577 height 40
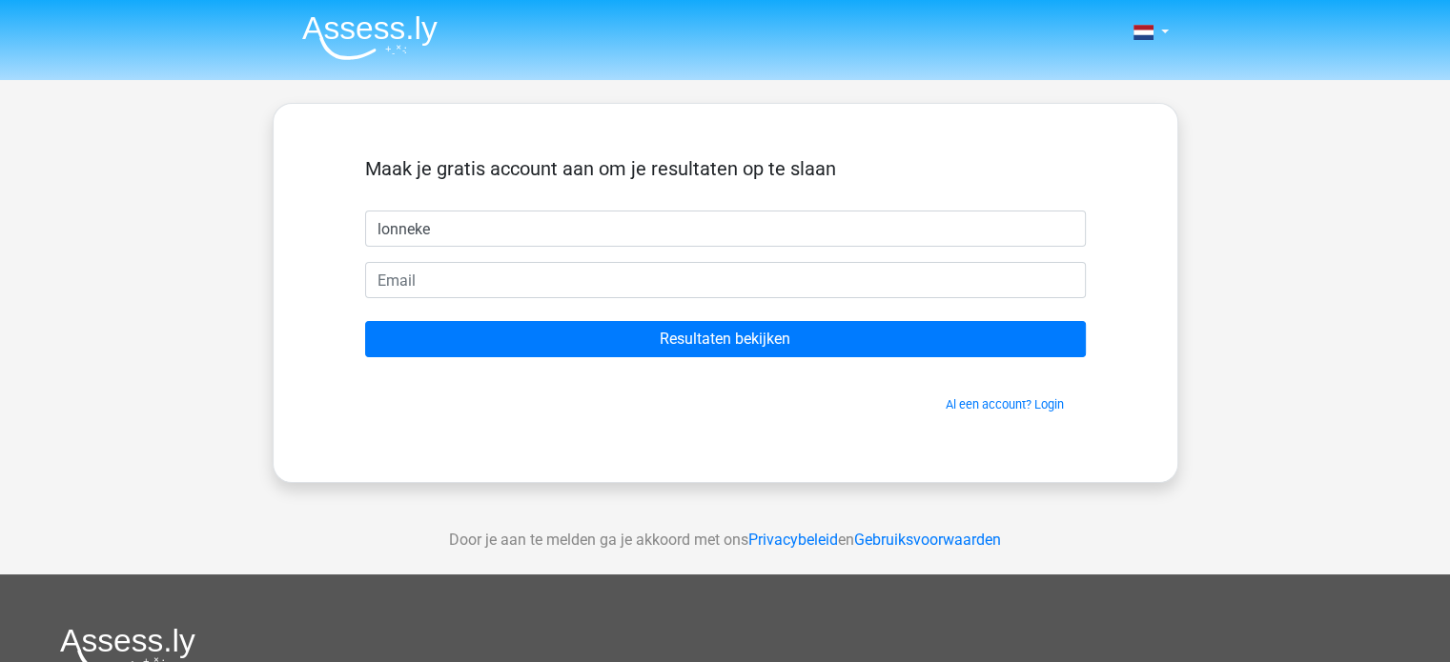
type input "lonneke"
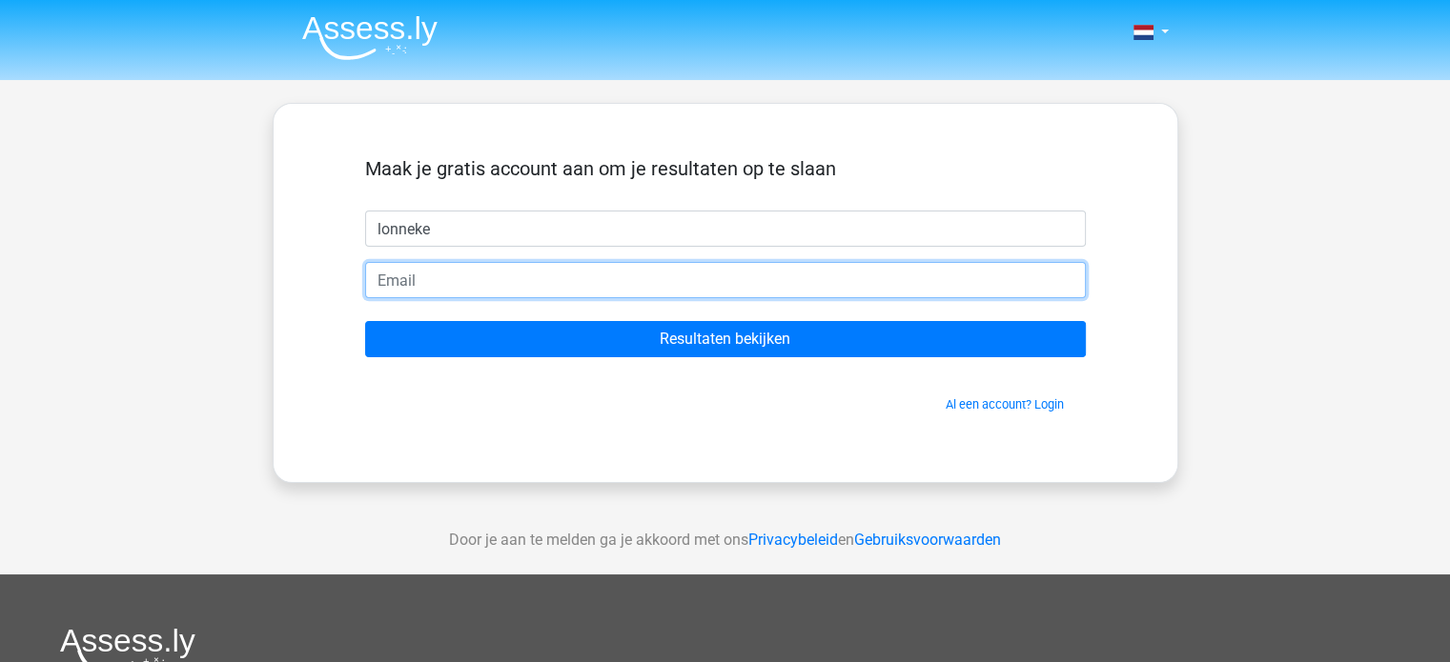
click at [647, 294] on input "email" at bounding box center [725, 280] width 720 height 36
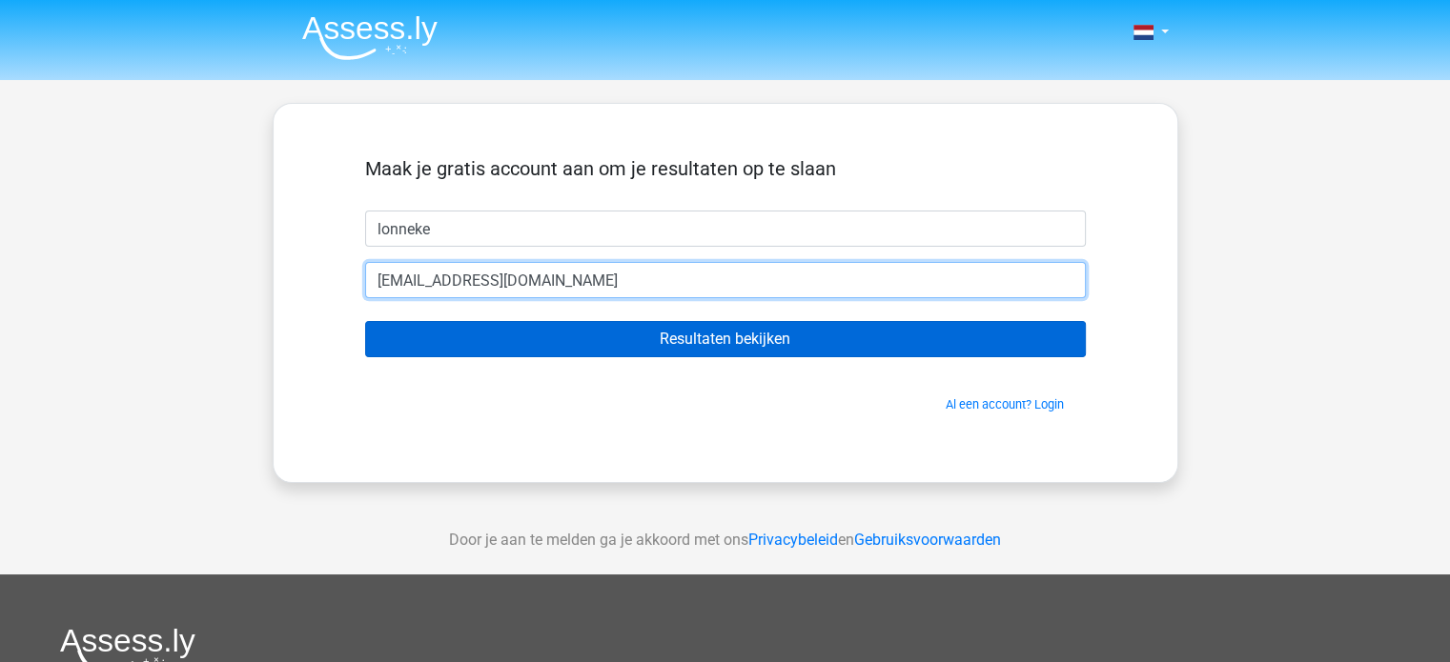
type input "[EMAIL_ADDRESS][DOMAIN_NAME]"
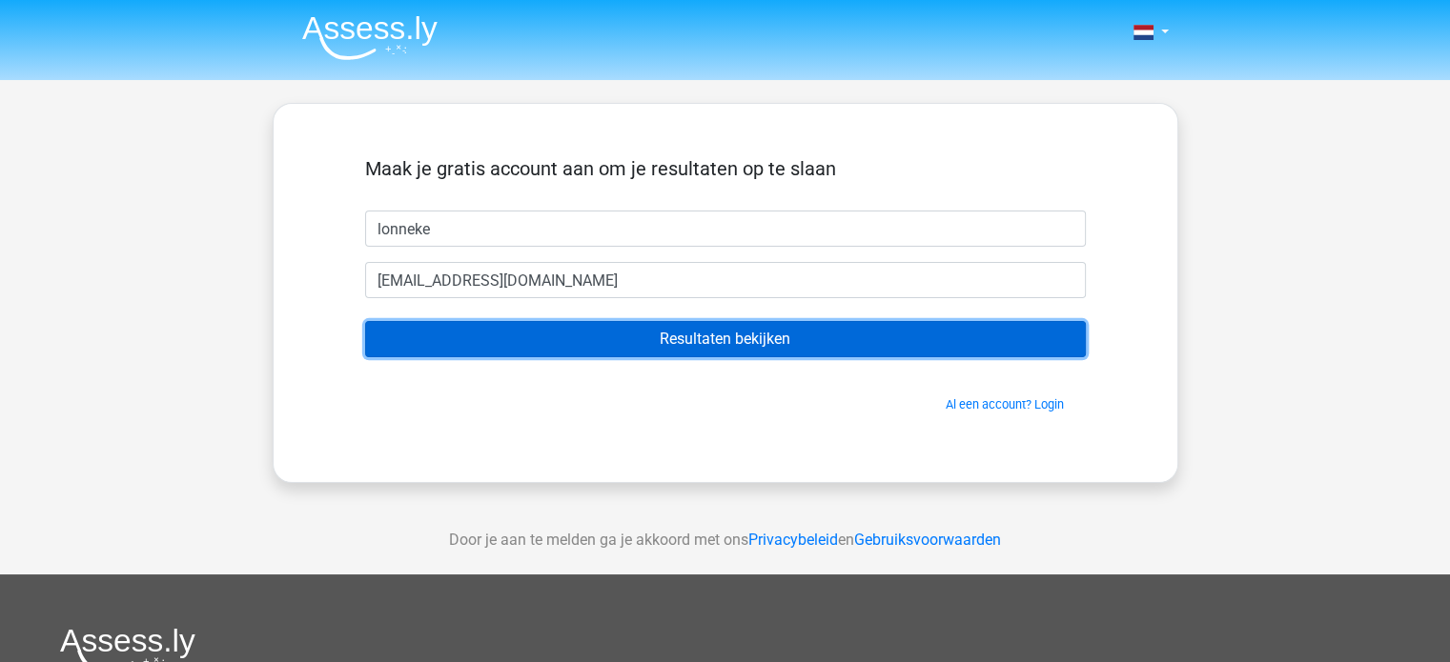
click at [709, 350] on input "Resultaten bekijken" at bounding box center [725, 339] width 720 height 36
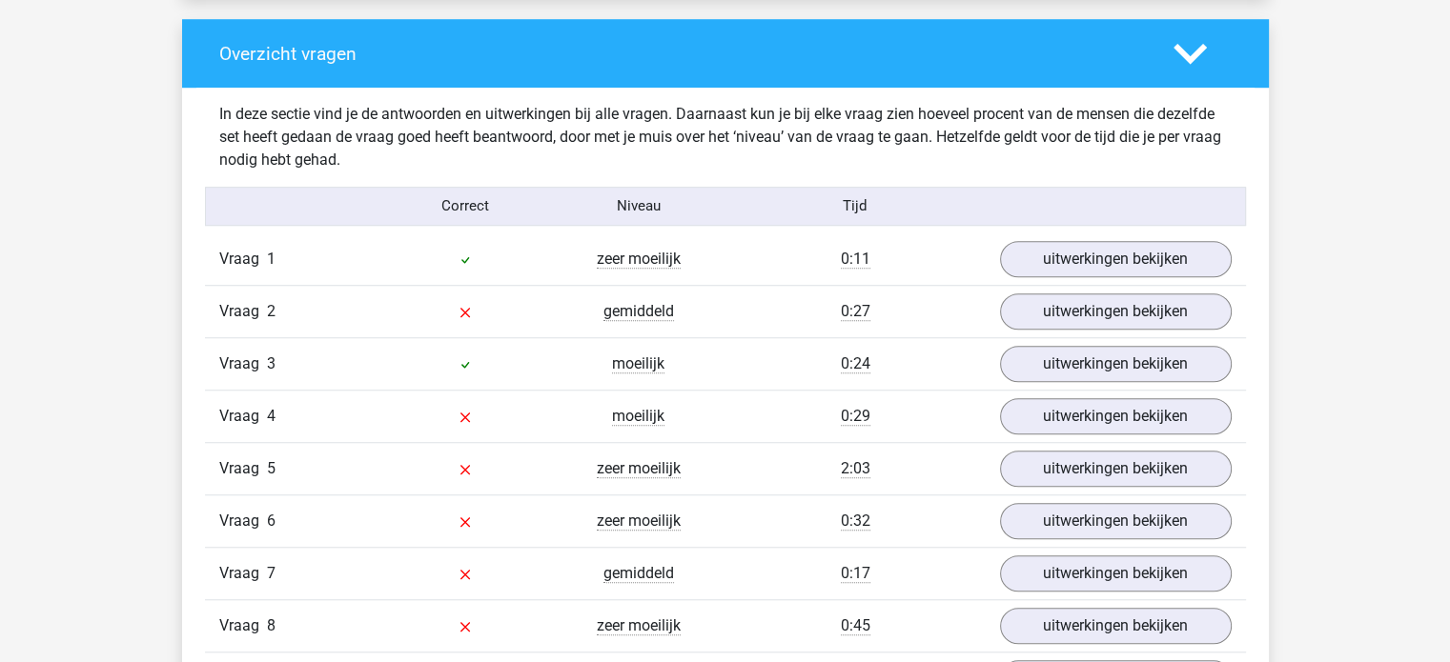
scroll to position [1525, 0]
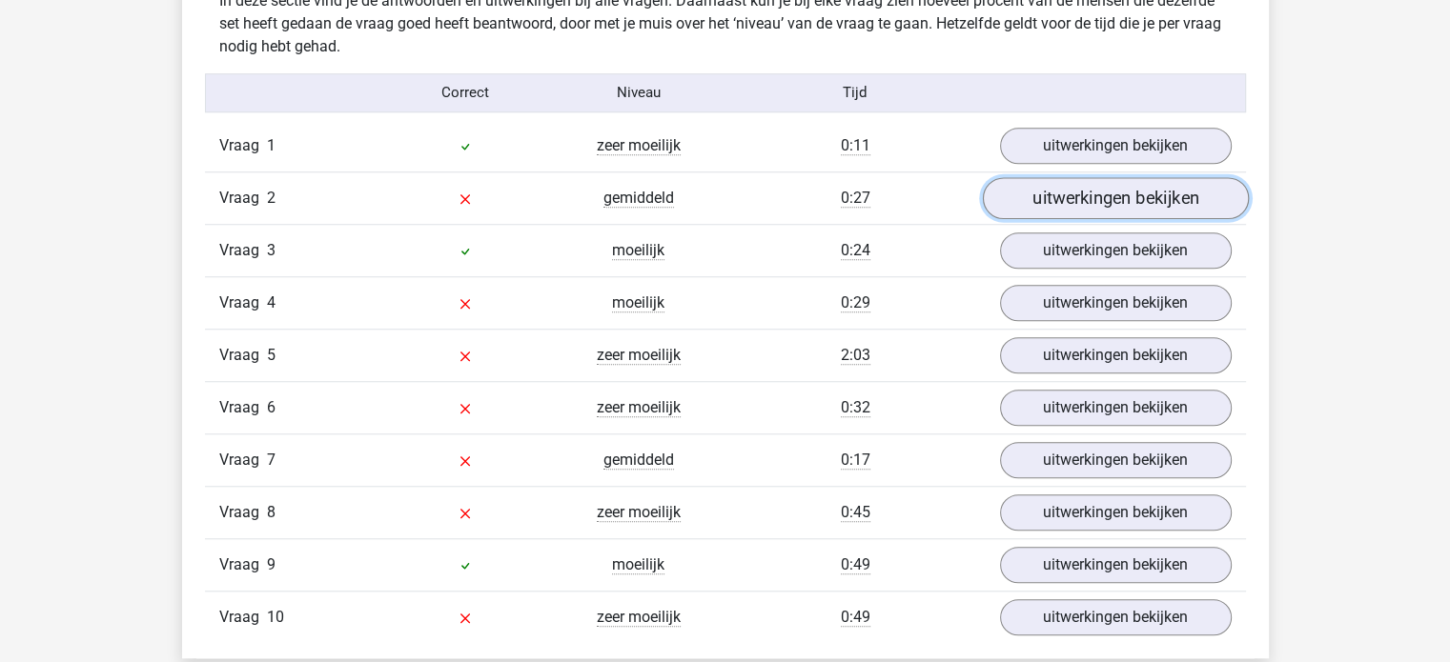
click at [1100, 201] on link "uitwerkingen bekijken" at bounding box center [1115, 198] width 266 height 42
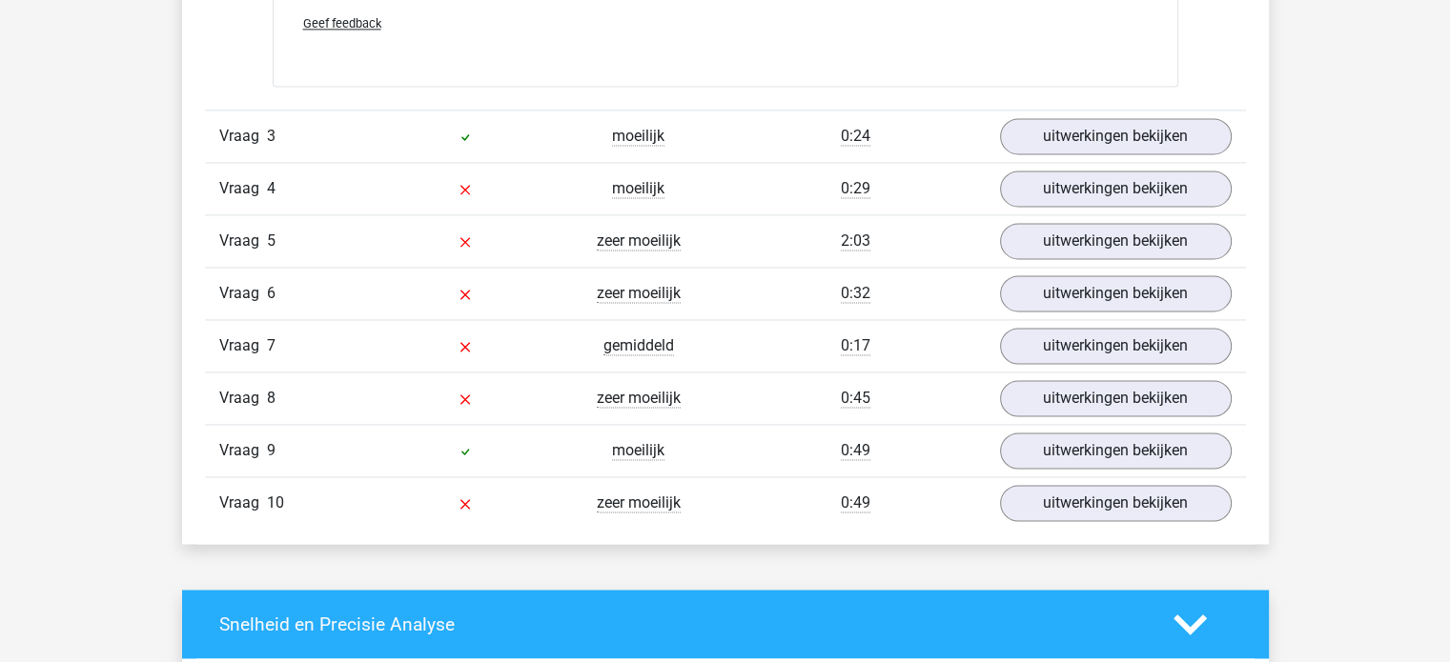
scroll to position [2859, 0]
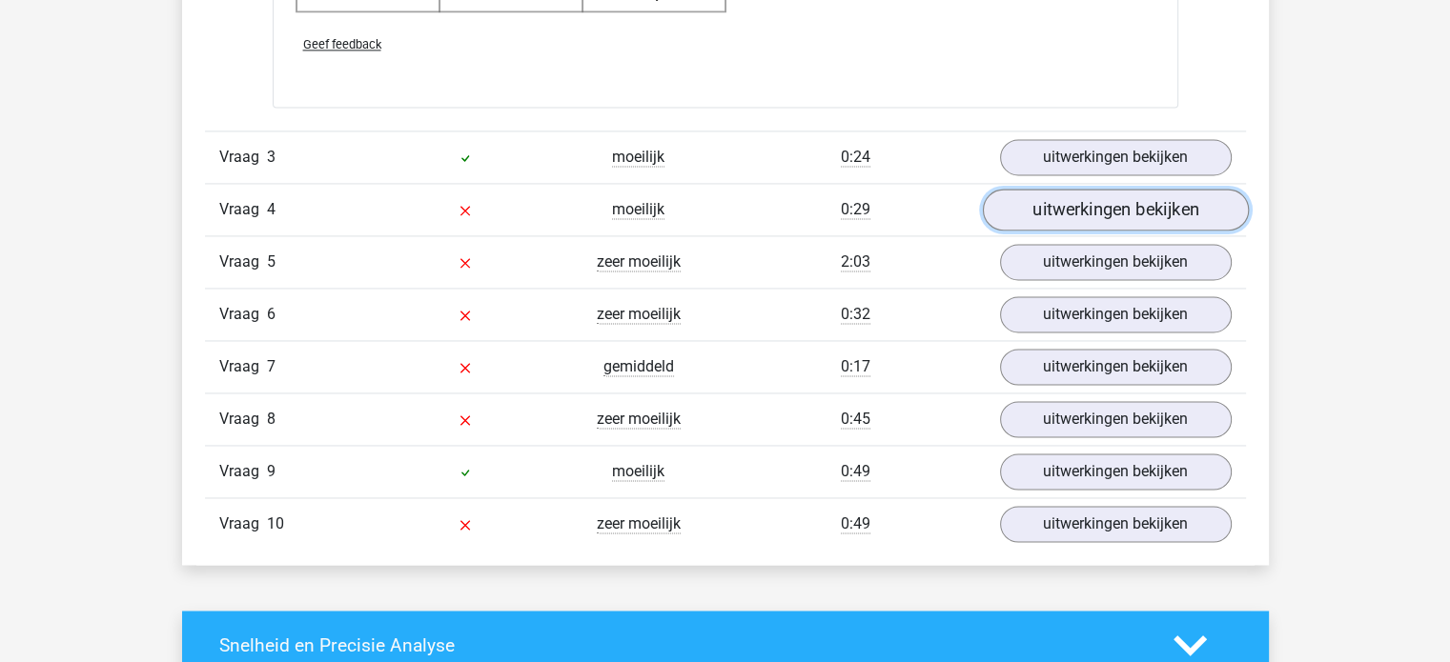
click at [1141, 207] on link "uitwerkingen bekijken" at bounding box center [1115, 210] width 266 height 42
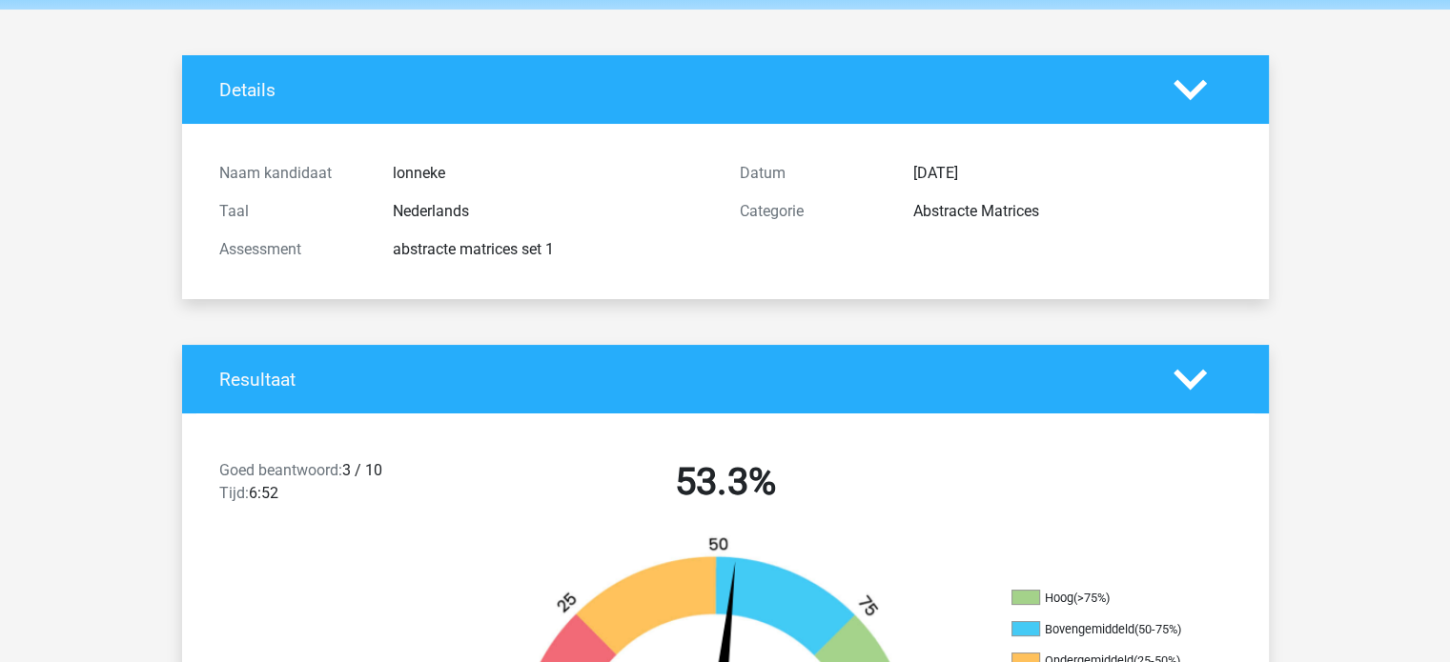
scroll to position [0, 0]
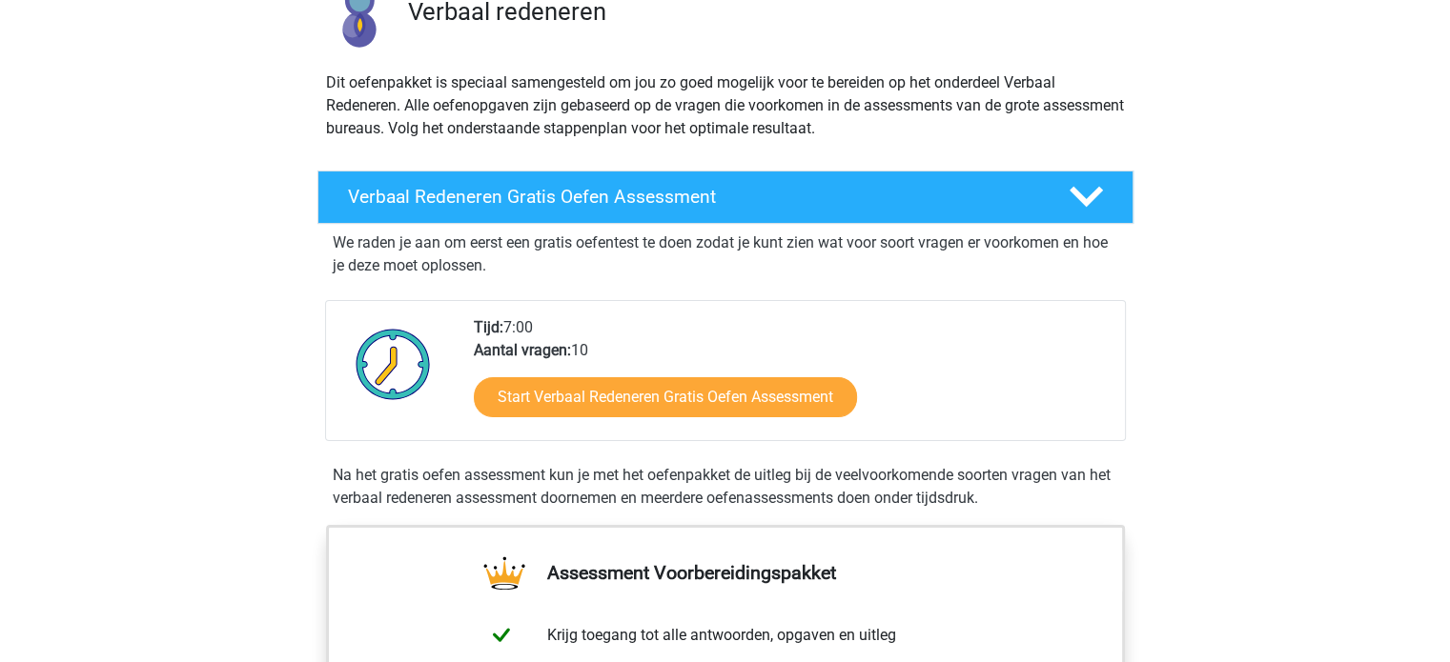
scroll to position [286, 0]
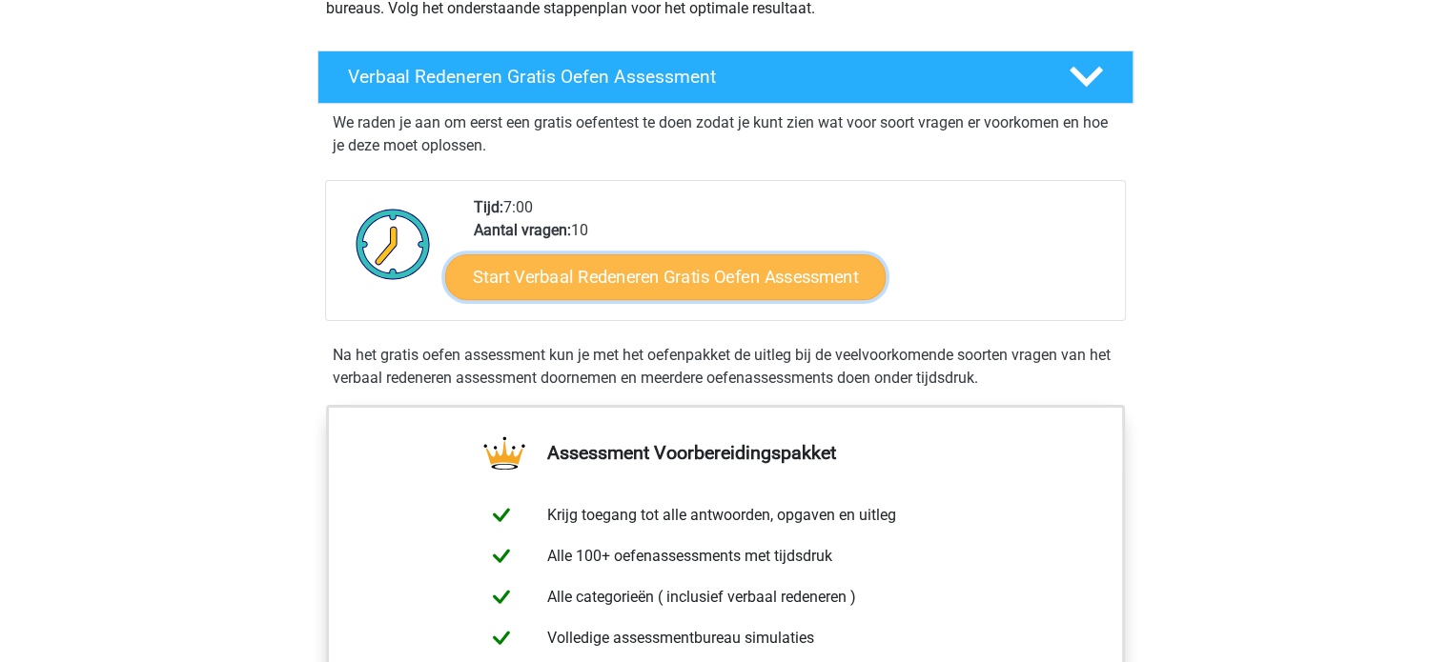
click at [827, 277] on link "Start Verbaal Redeneren Gratis Oefen Assessment" at bounding box center [665, 277] width 440 height 46
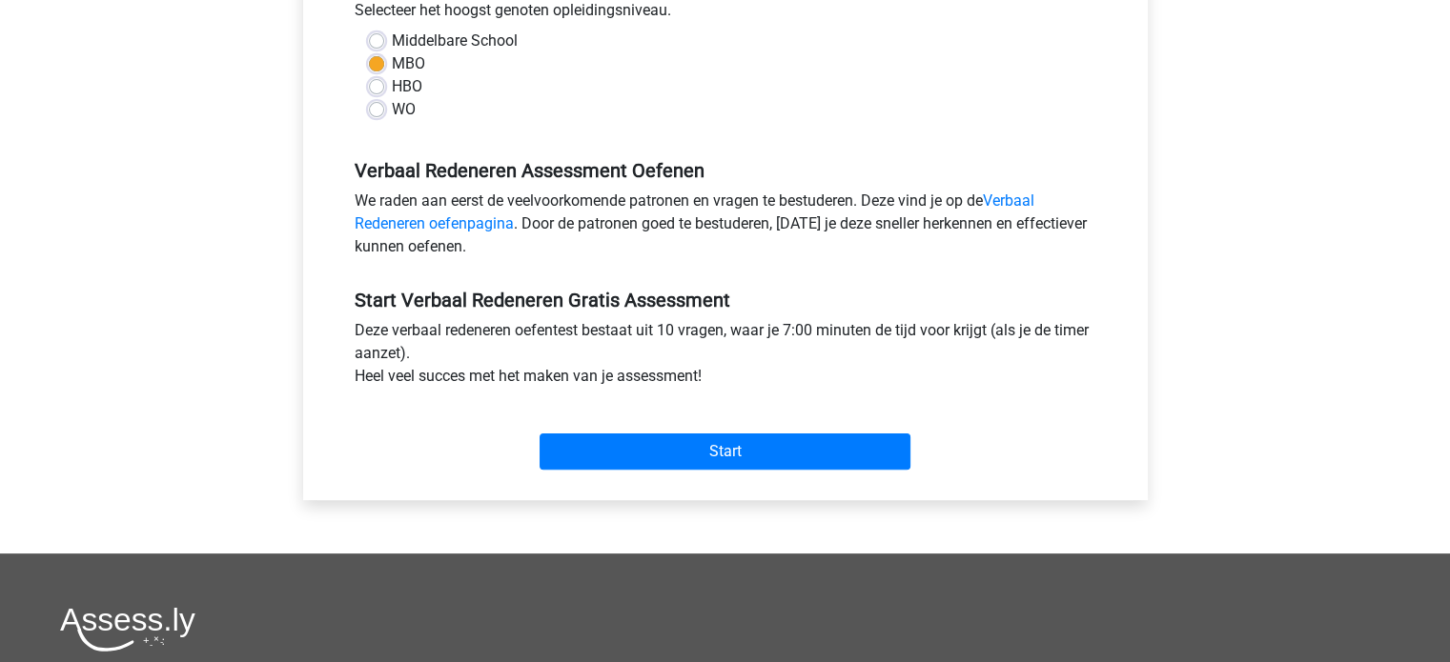
scroll to position [572, 0]
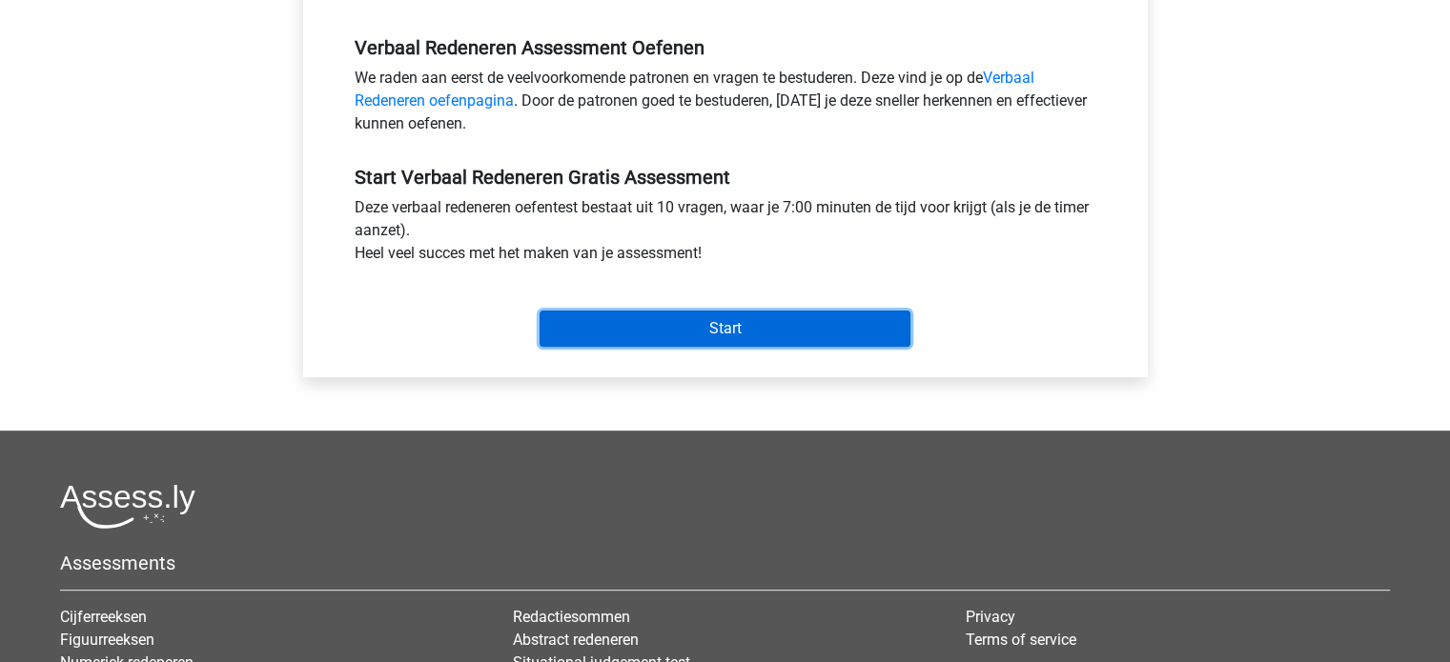
click at [862, 322] on input "Start" at bounding box center [724, 329] width 371 height 36
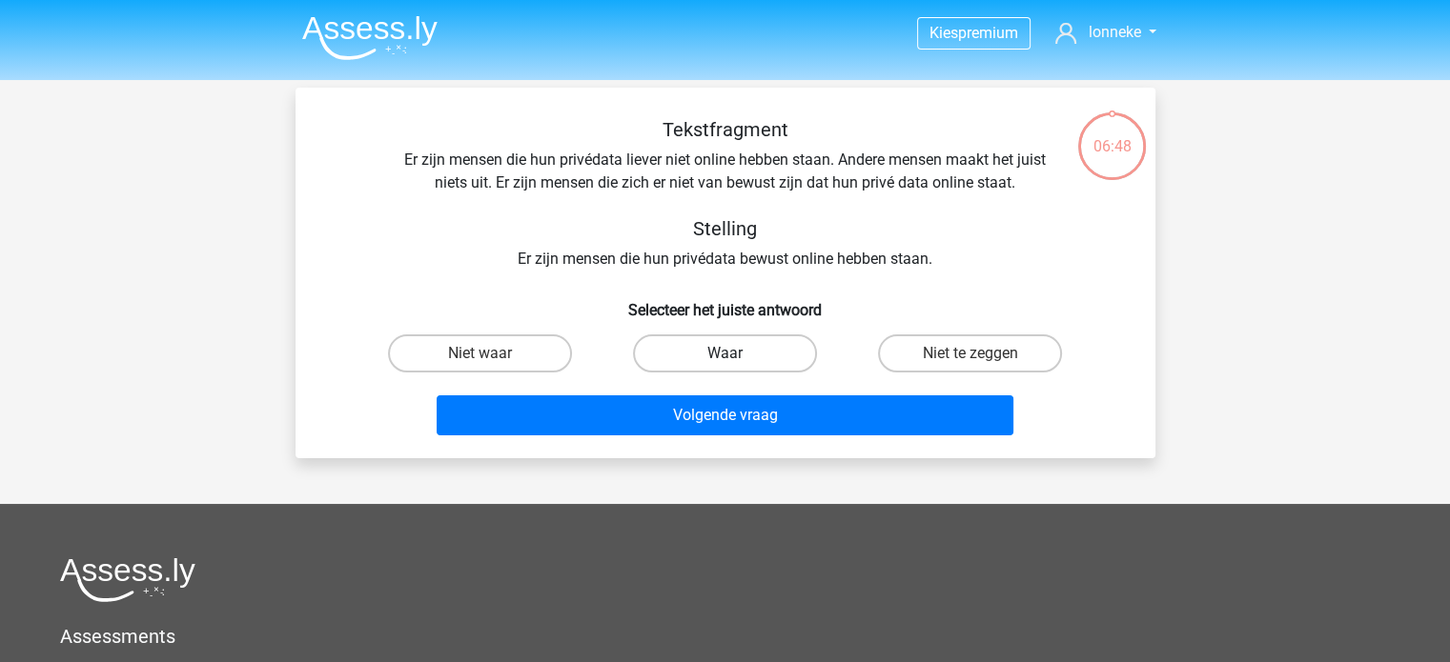
click at [722, 346] on label "Waar" at bounding box center [725, 354] width 184 height 38
click at [724, 354] on input "Waar" at bounding box center [730, 360] width 12 height 12
radio input "true"
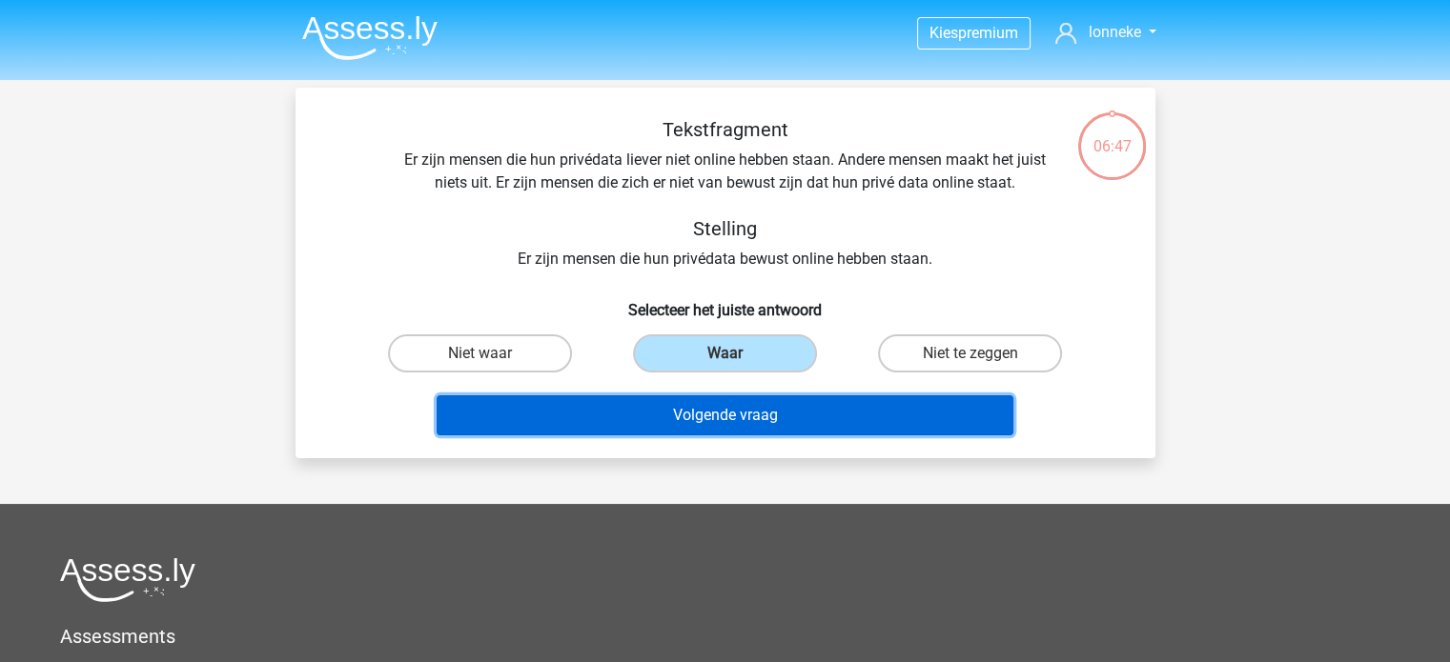
click at [737, 411] on button "Volgende vraag" at bounding box center [724, 416] width 577 height 40
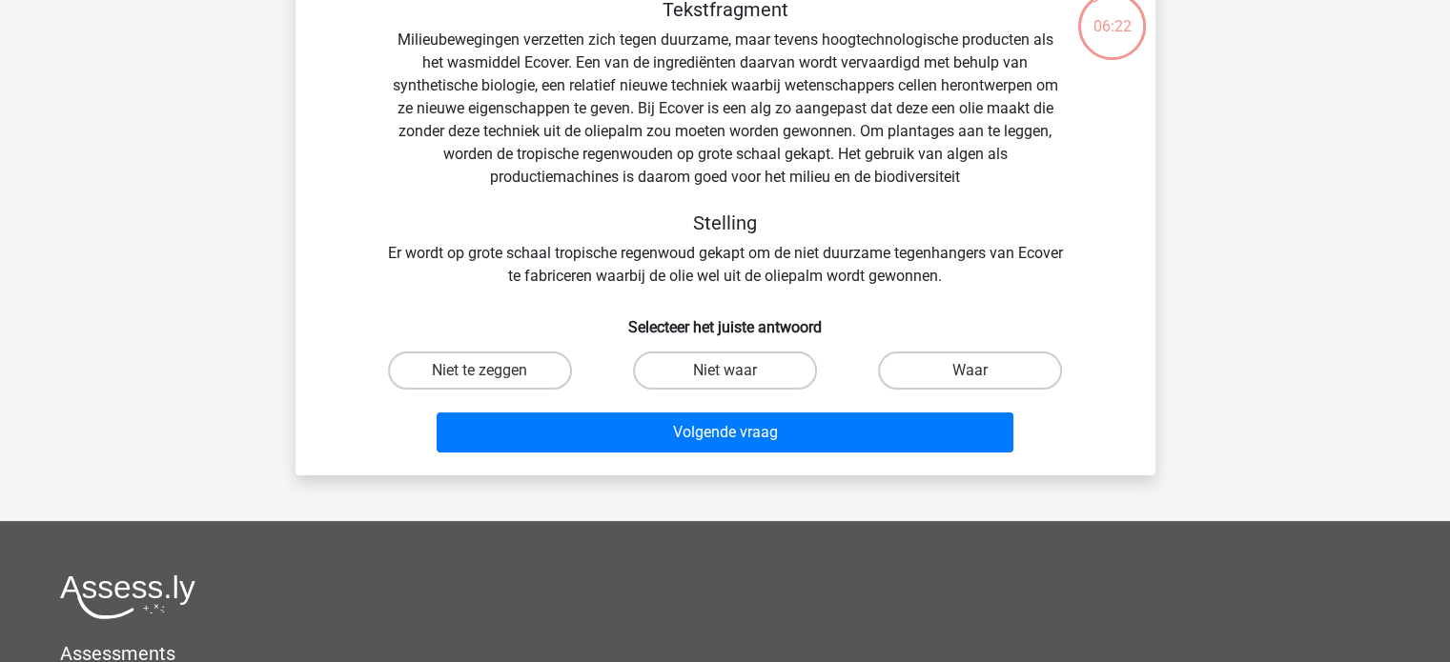
scroll to position [88, 0]
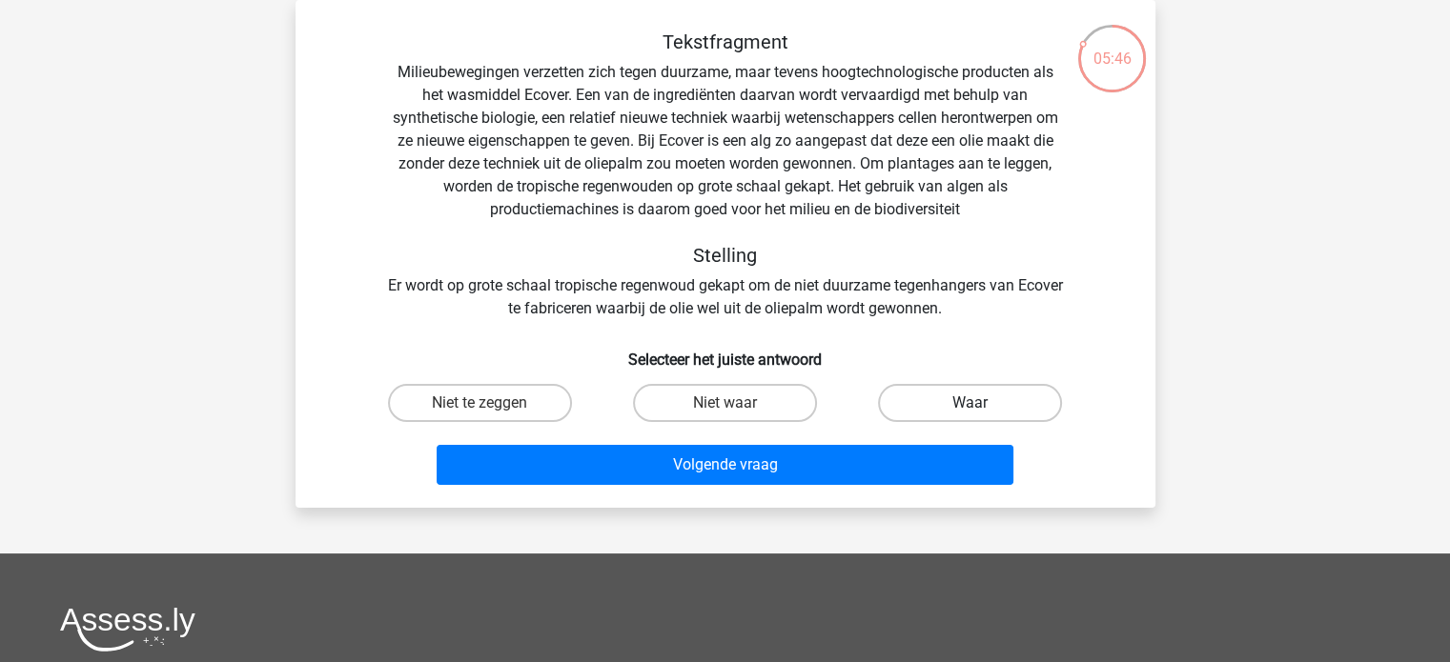
click at [959, 388] on label "Waar" at bounding box center [970, 403] width 184 height 38
click at [970, 403] on input "Waar" at bounding box center [976, 409] width 12 height 12
radio input "true"
click at [561, 422] on div "Niet te zeggen" at bounding box center [479, 402] width 245 height 53
click at [555, 410] on label "Niet te zeggen" at bounding box center [480, 403] width 184 height 38
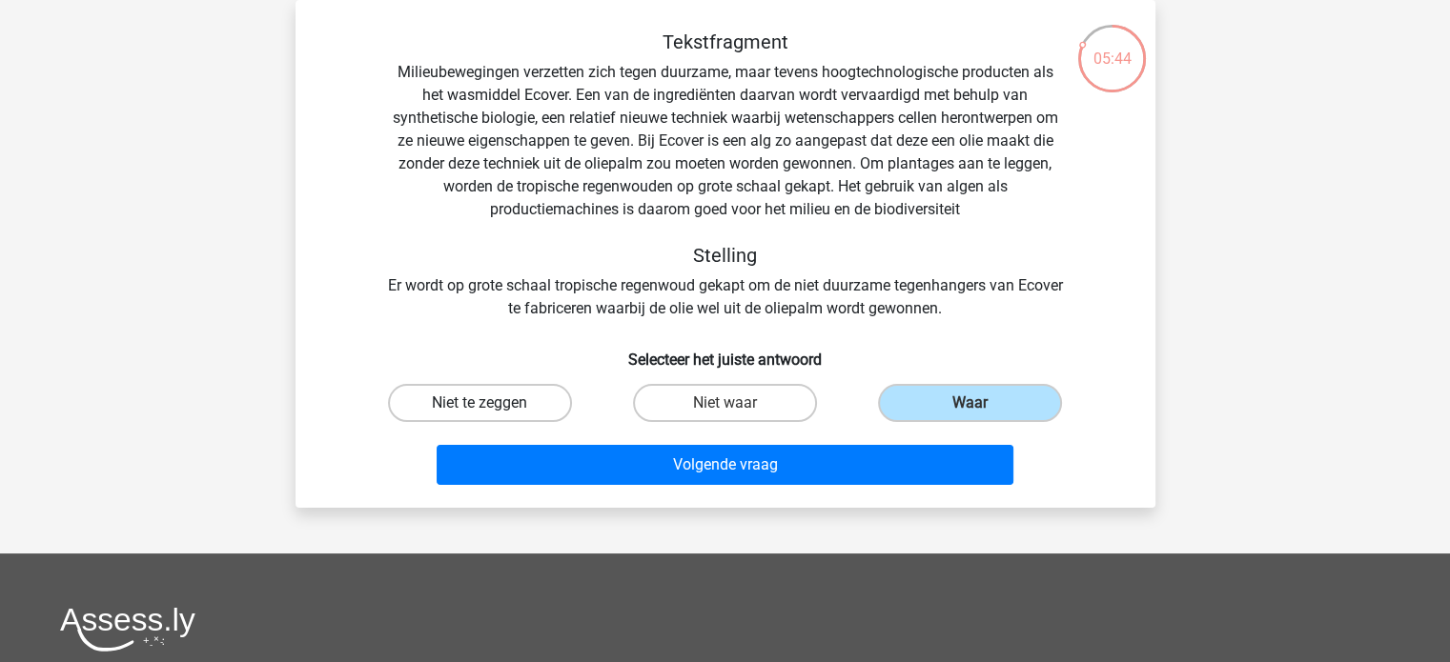
click at [492, 410] on input "Niet te zeggen" at bounding box center [485, 409] width 12 height 12
radio input "true"
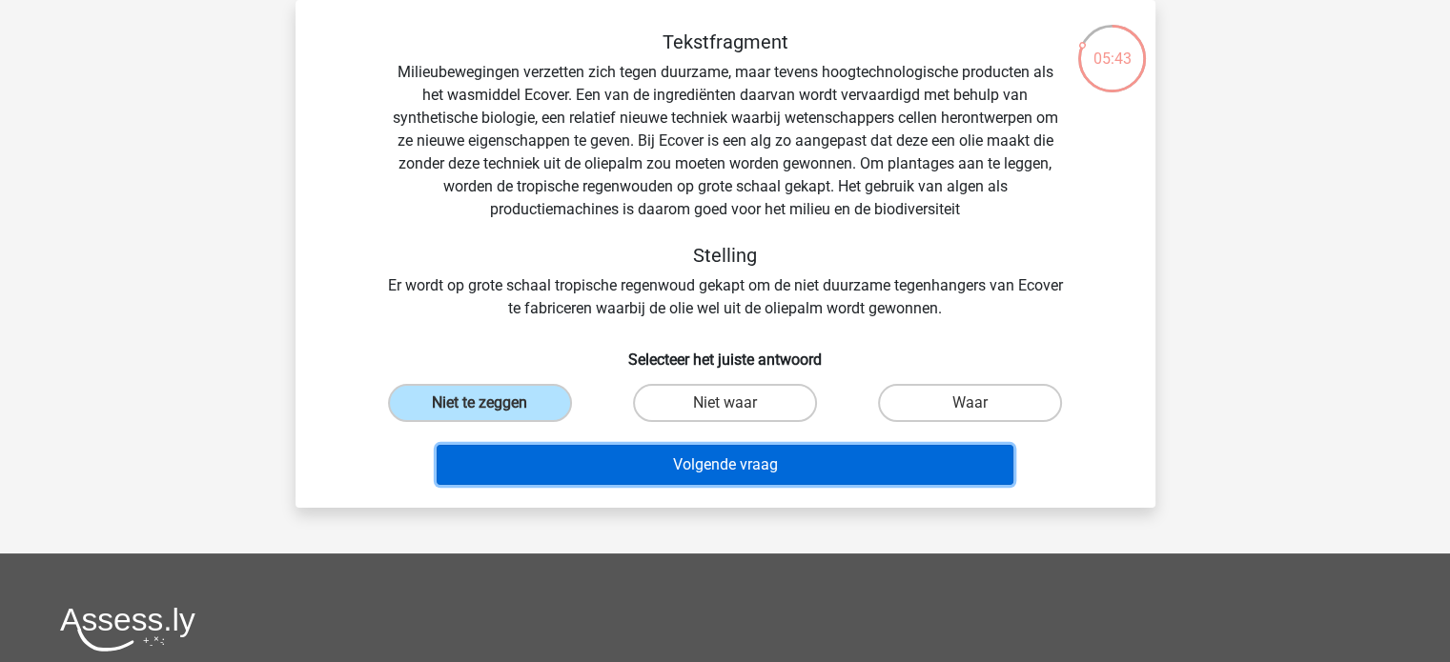
click at [644, 461] on button "Volgende vraag" at bounding box center [724, 465] width 577 height 40
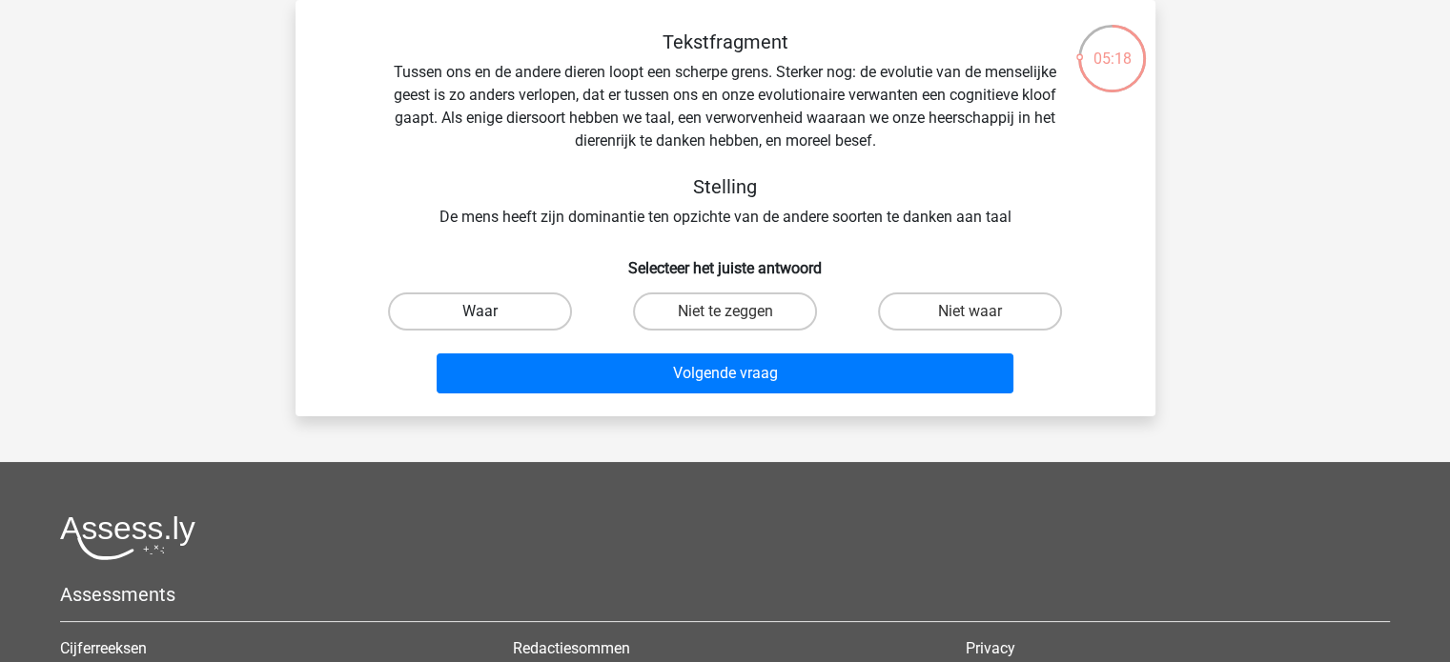
click at [519, 307] on label "Waar" at bounding box center [480, 312] width 184 height 38
click at [492, 312] on input "Waar" at bounding box center [485, 318] width 12 height 12
radio input "true"
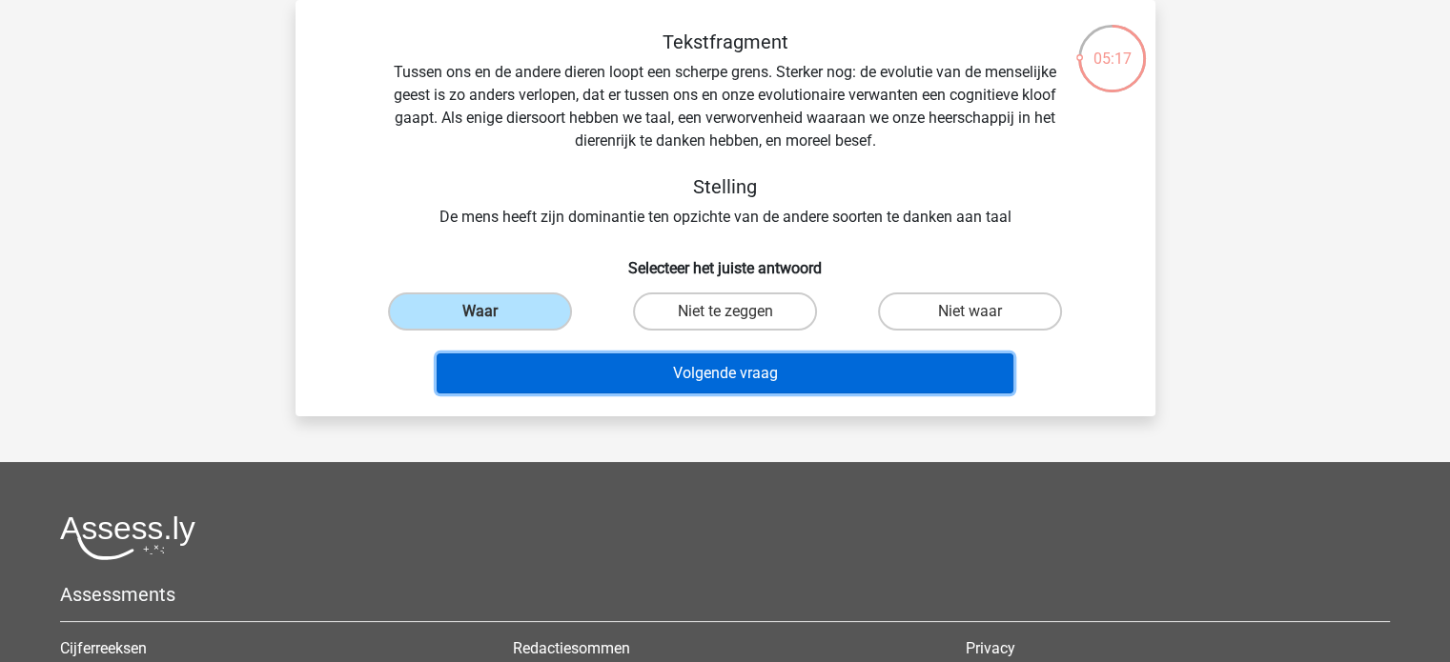
click at [697, 368] on button "Volgende vraag" at bounding box center [724, 374] width 577 height 40
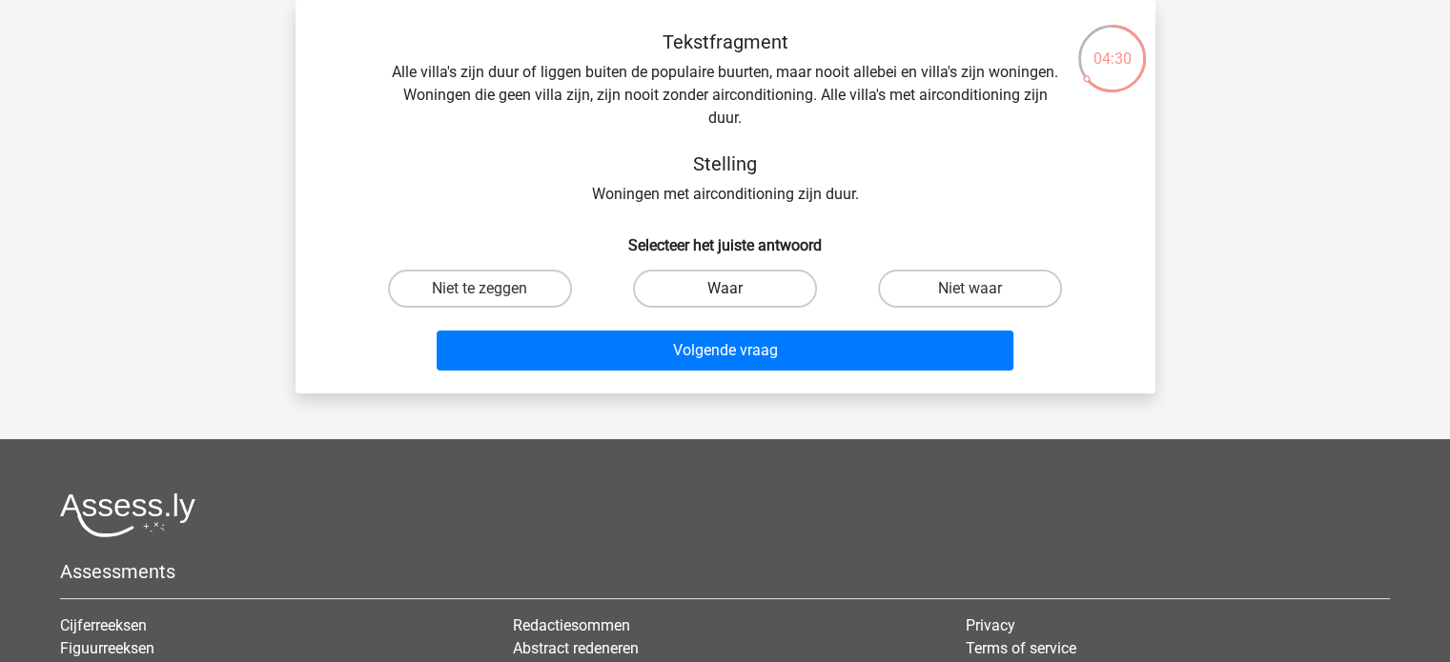
click at [680, 293] on label "Waar" at bounding box center [725, 289] width 184 height 38
click at [724, 293] on input "Waar" at bounding box center [730, 295] width 12 height 12
radio input "true"
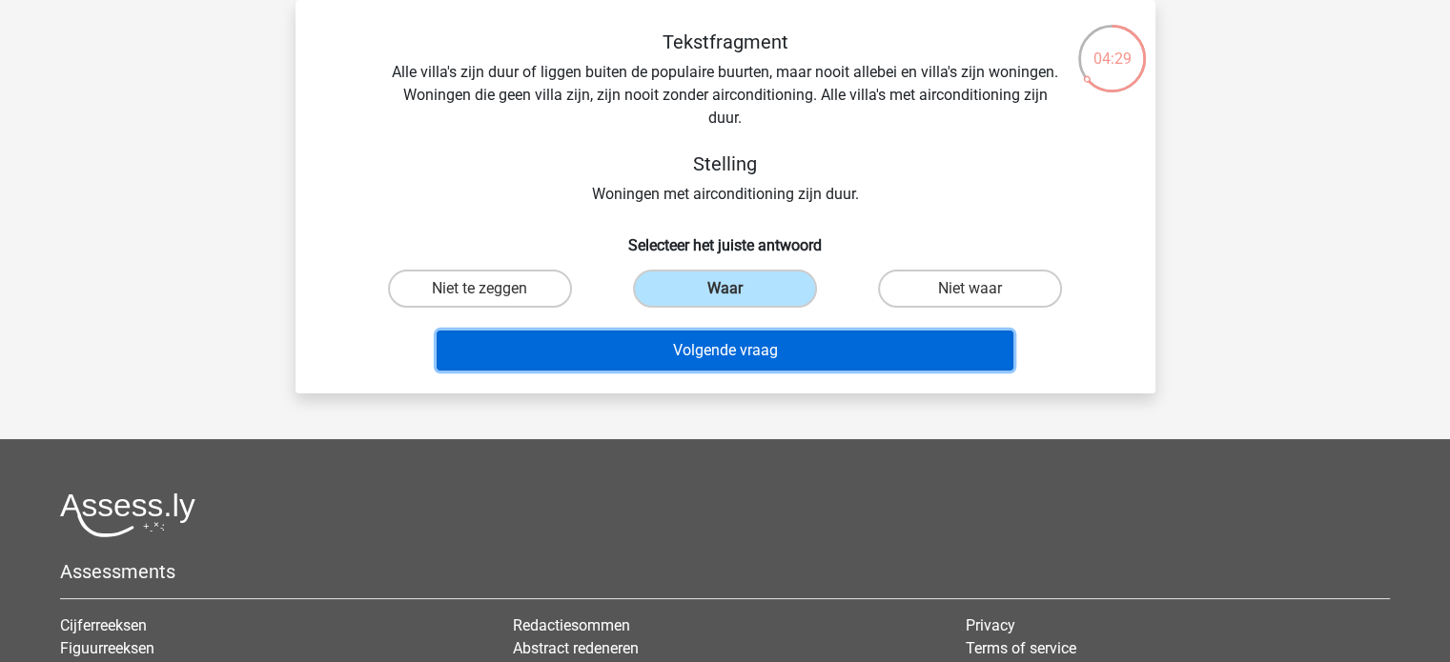
click at [732, 353] on button "Volgende vraag" at bounding box center [724, 351] width 577 height 40
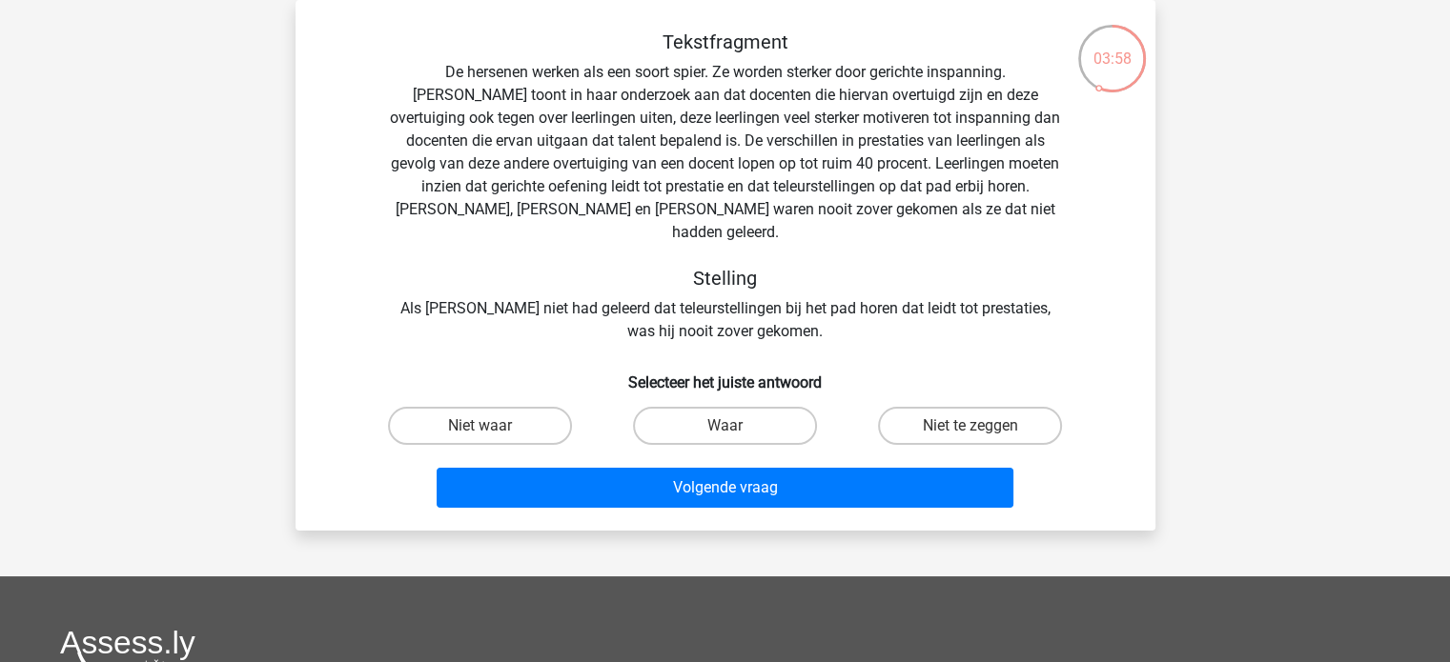
click at [483, 422] on div "Niet waar" at bounding box center [479, 425] width 245 height 53
click at [512, 399] on div "Niet waar" at bounding box center [479, 425] width 245 height 53
click at [518, 407] on label "Niet waar" at bounding box center [480, 426] width 184 height 38
click at [492, 426] on input "Niet waar" at bounding box center [485, 432] width 12 height 12
radio input "true"
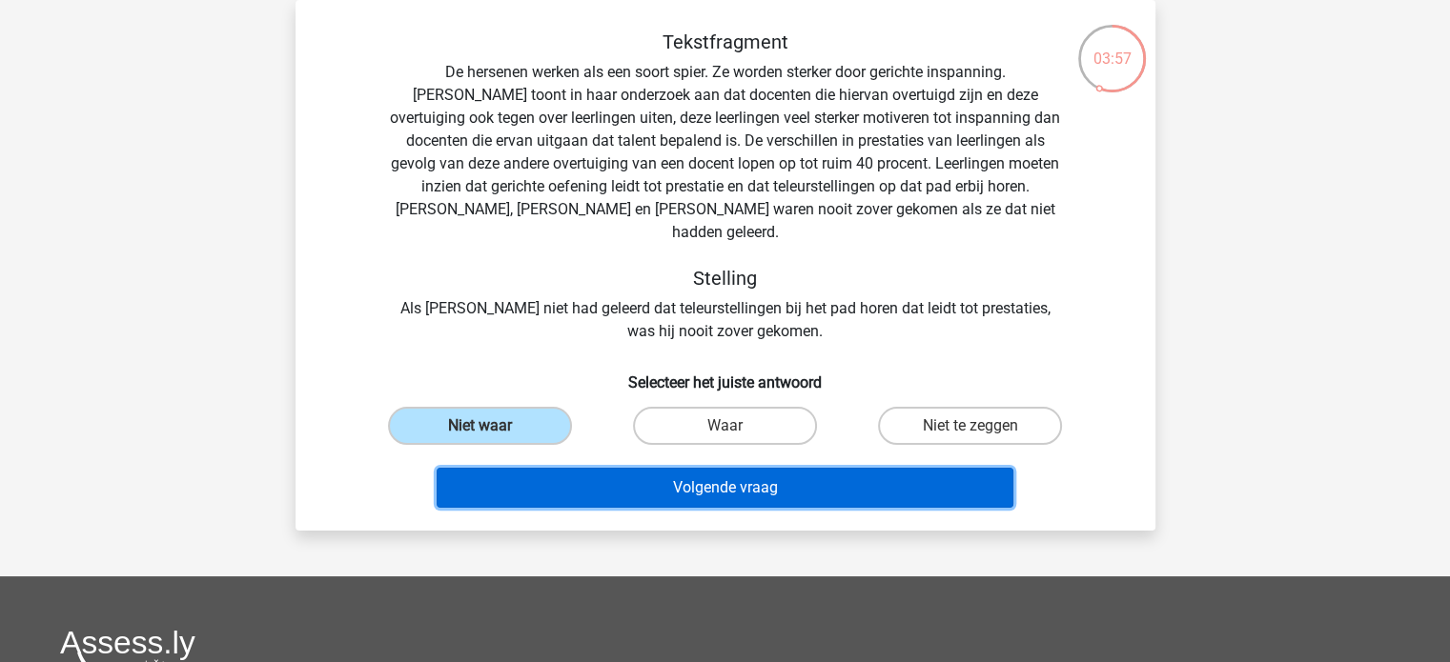
click at [590, 468] on button "Volgende vraag" at bounding box center [724, 488] width 577 height 40
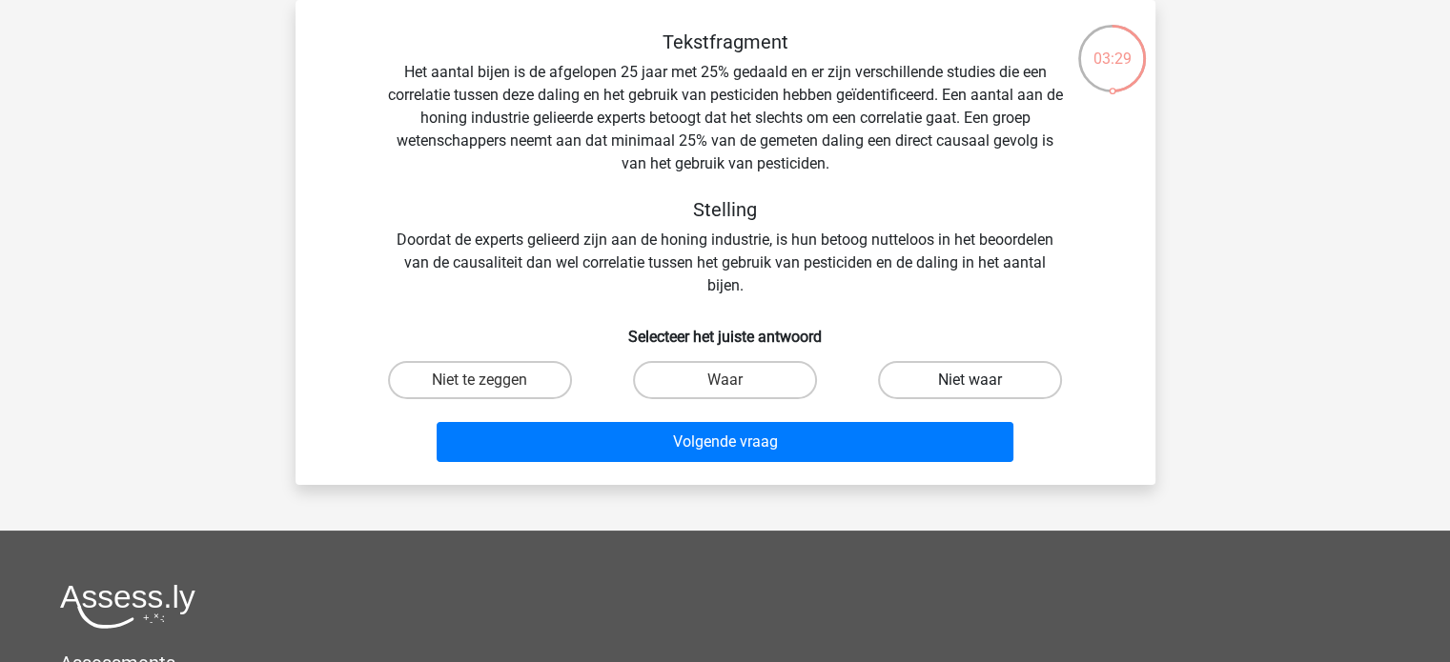
click at [964, 394] on label "Niet waar" at bounding box center [970, 380] width 184 height 38
click at [970, 393] on input "Niet waar" at bounding box center [976, 386] width 12 height 12
radio input "true"
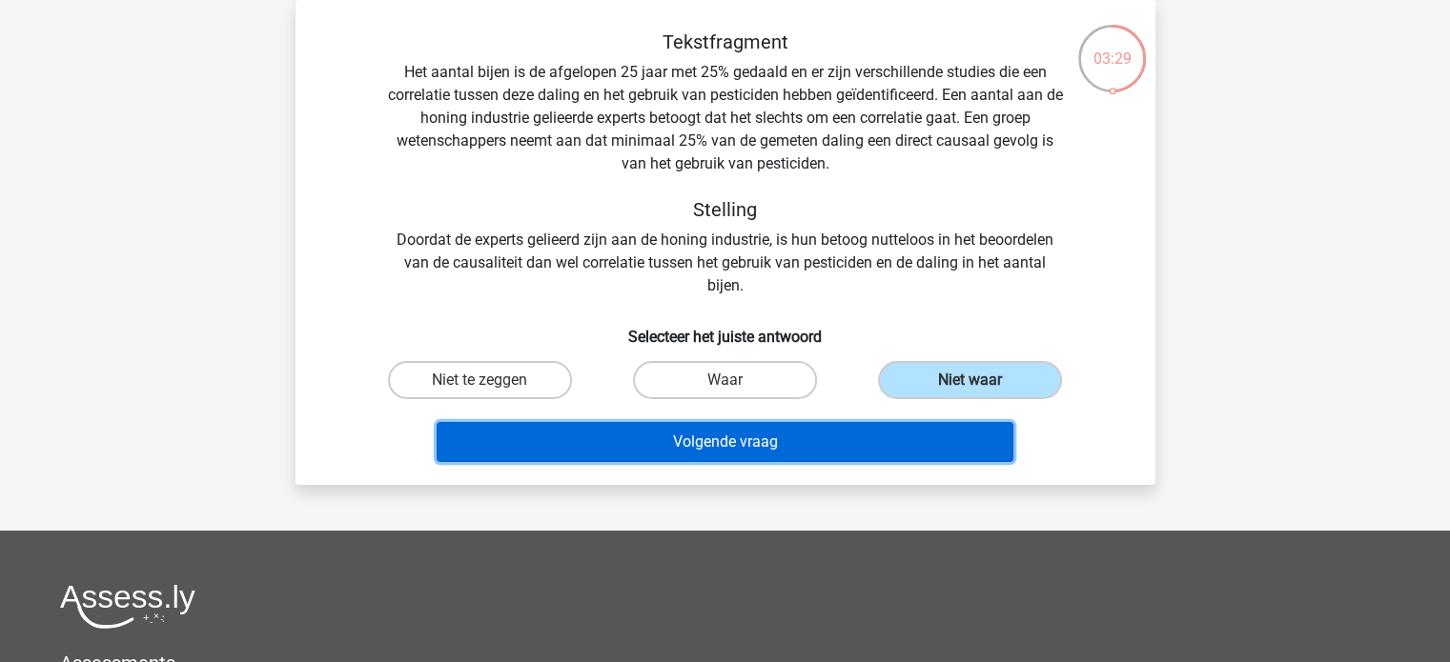
click at [926, 440] on button "Volgende vraag" at bounding box center [724, 442] width 577 height 40
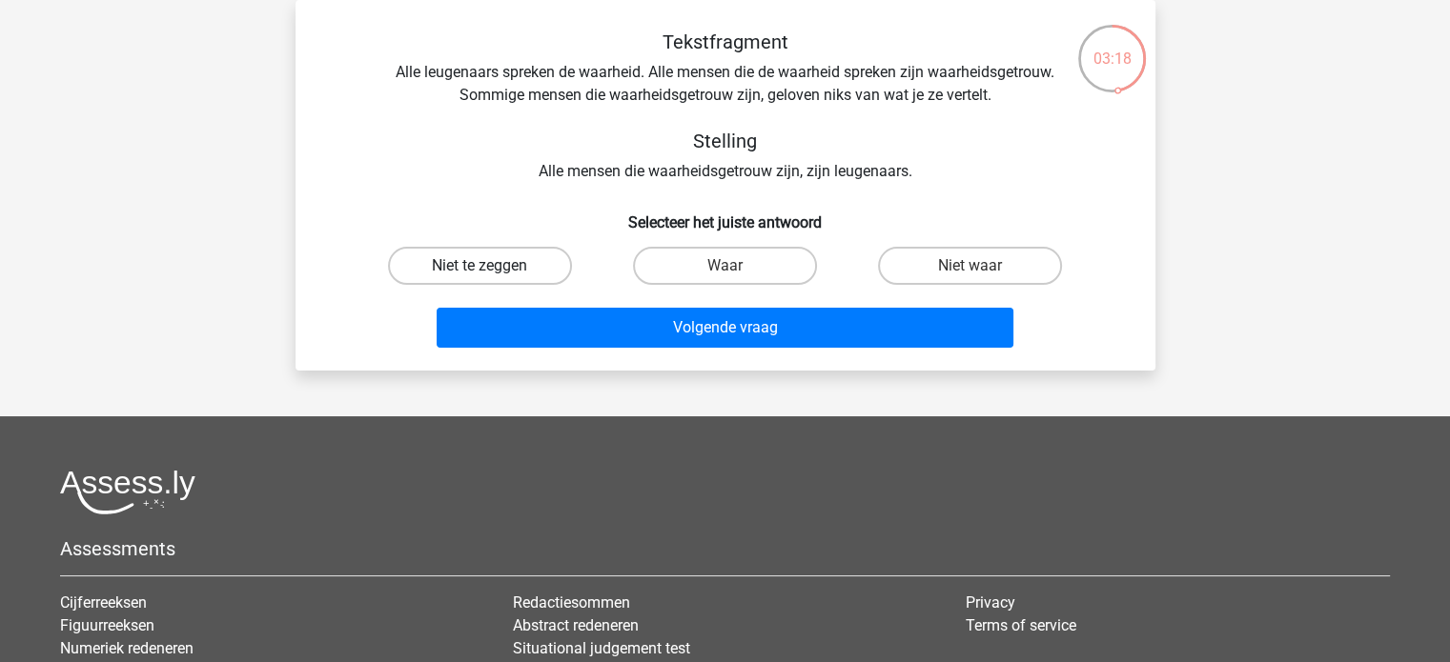
click at [552, 274] on label "Niet te zeggen" at bounding box center [480, 266] width 184 height 38
click at [492, 274] on input "Niet te zeggen" at bounding box center [485, 272] width 12 height 12
radio input "true"
click at [1003, 285] on div "Niet waar" at bounding box center [969, 265] width 245 height 53
click at [943, 279] on label "Niet waar" at bounding box center [970, 266] width 184 height 38
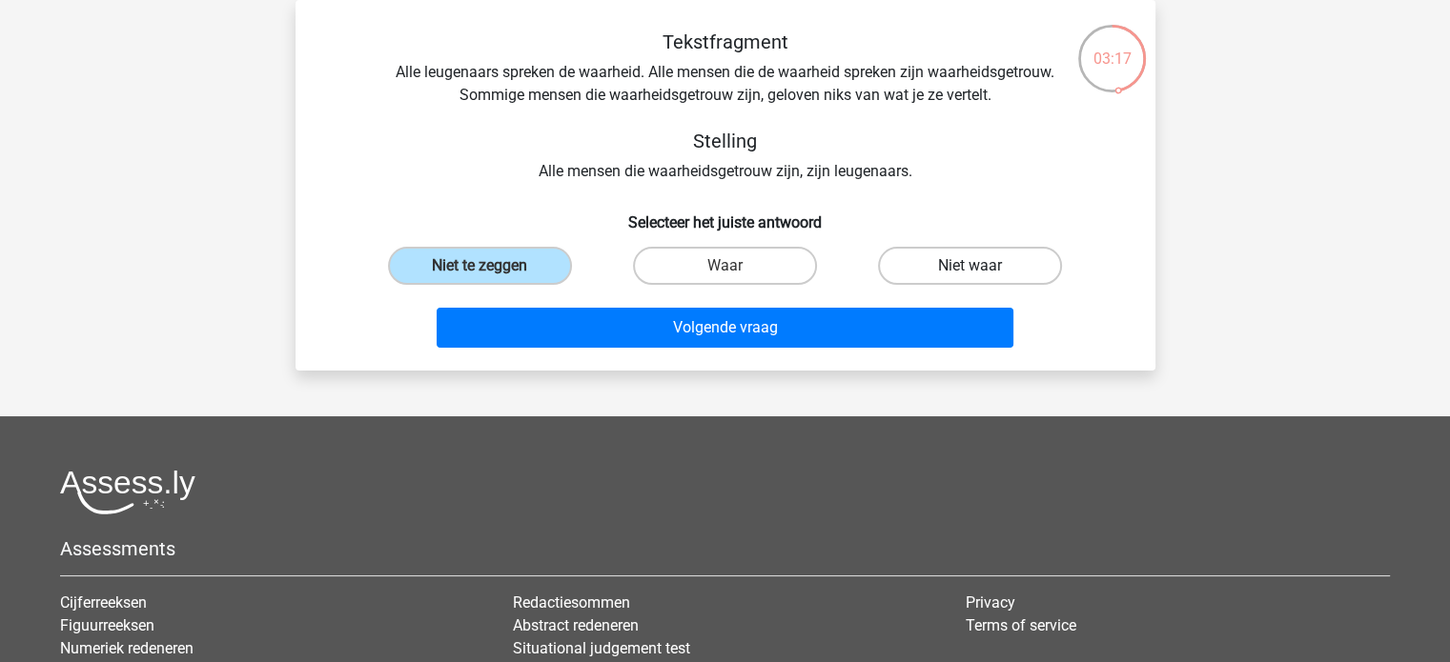
click at [970, 278] on input "Niet waar" at bounding box center [976, 272] width 12 height 12
radio input "true"
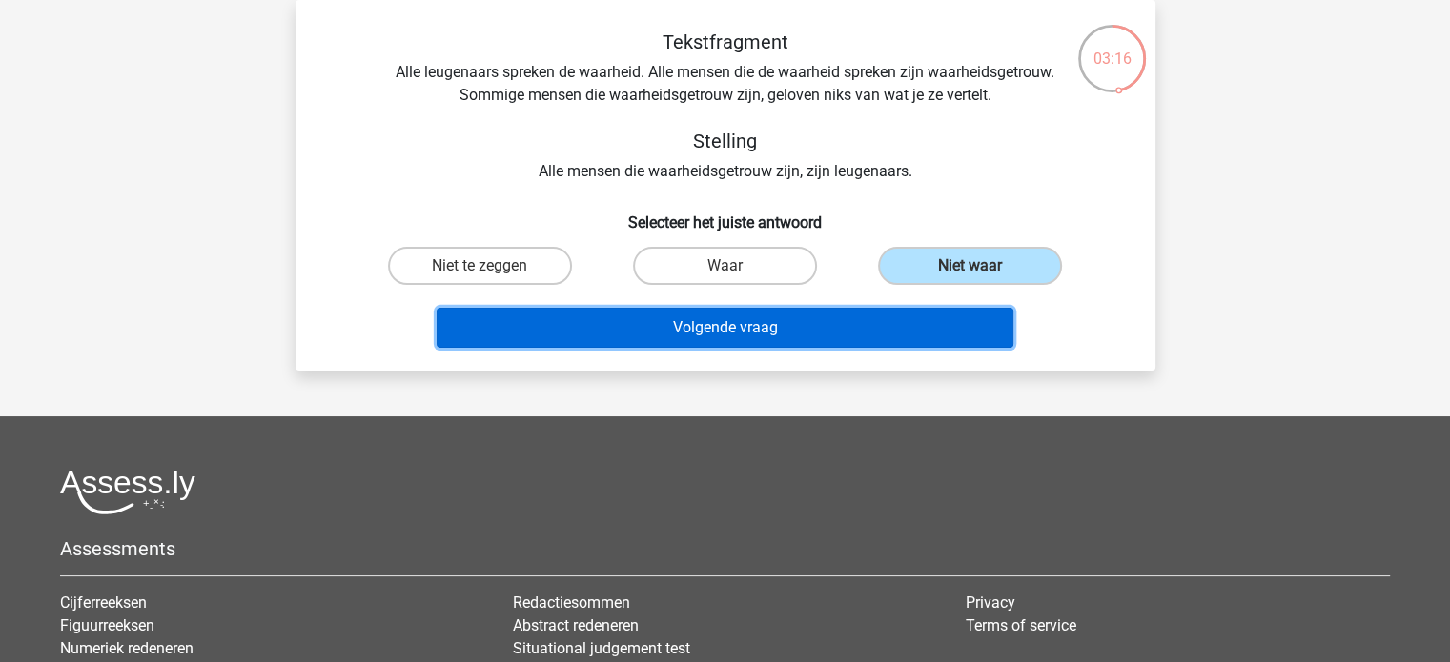
click at [943, 335] on button "Volgende vraag" at bounding box center [724, 328] width 577 height 40
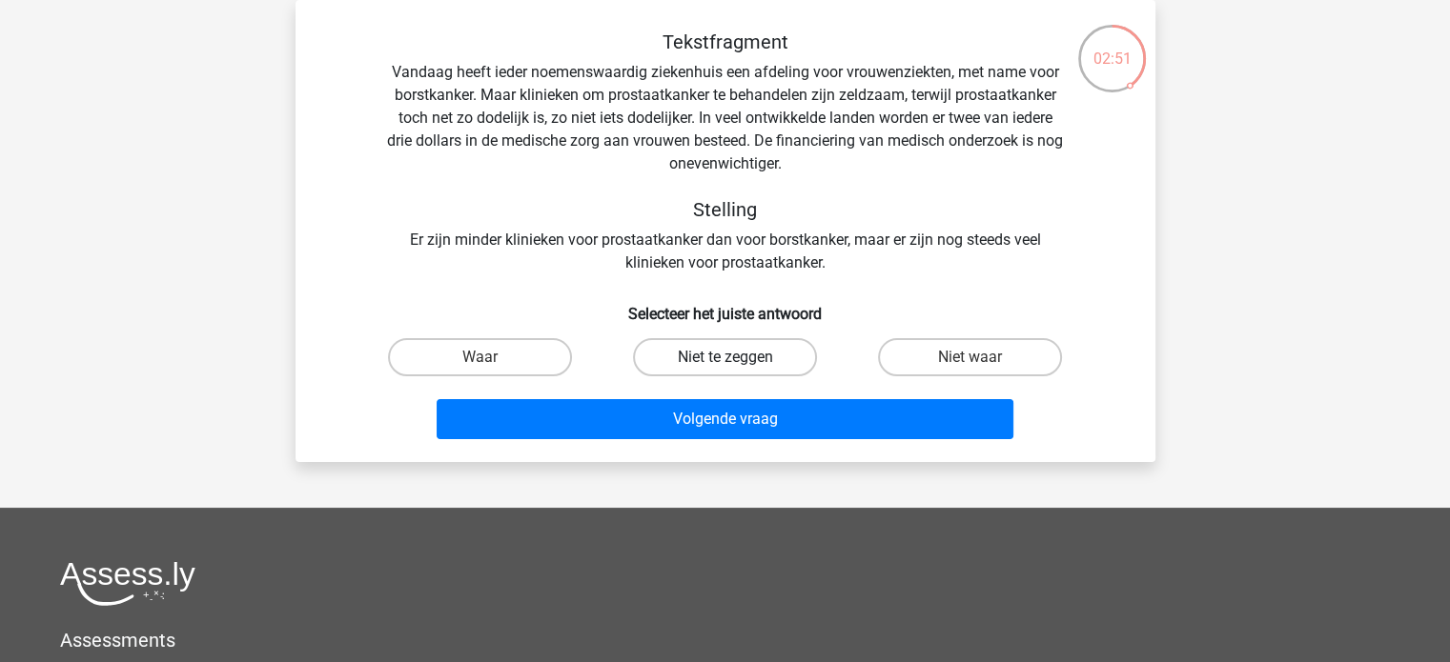
click at [747, 349] on label "Niet te zeggen" at bounding box center [725, 357] width 184 height 38
click at [737, 357] on input "Niet te zeggen" at bounding box center [730, 363] width 12 height 12
radio input "true"
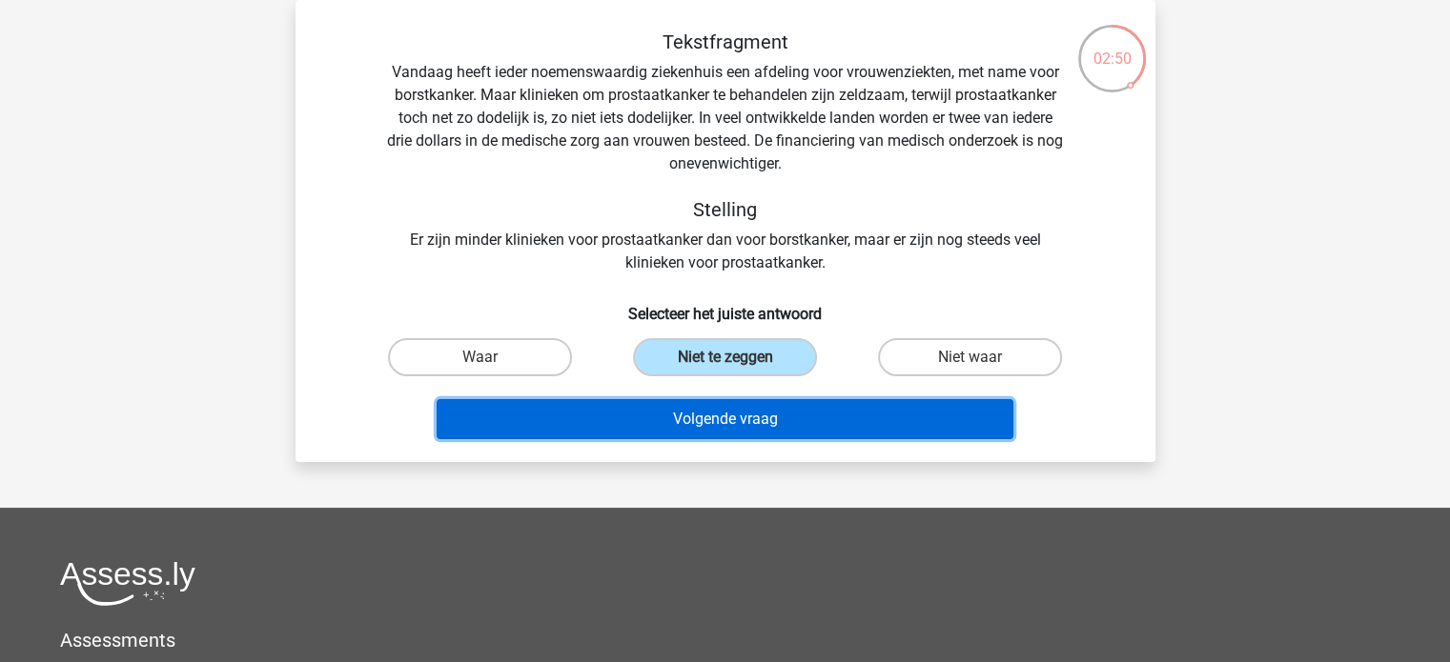
click at [759, 416] on button "Volgende vraag" at bounding box center [724, 419] width 577 height 40
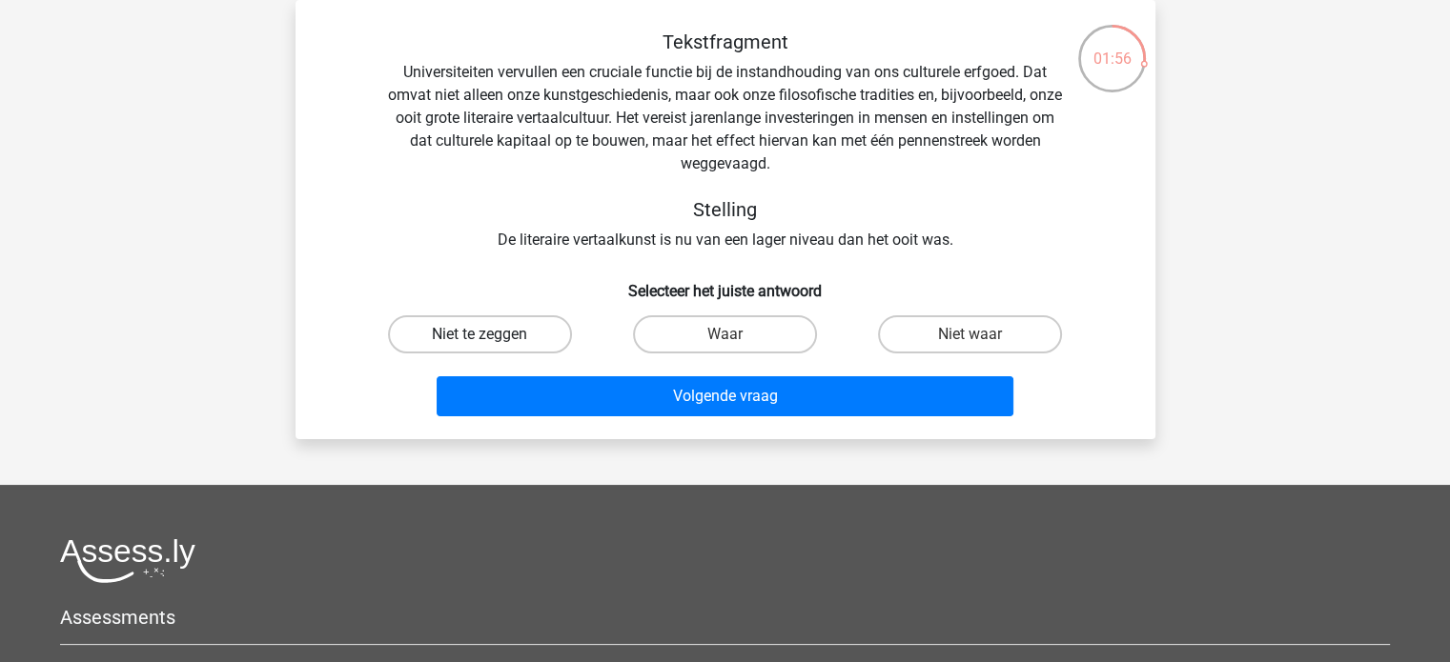
click at [534, 324] on label "Niet te zeggen" at bounding box center [480, 334] width 184 height 38
click at [492, 335] on input "Niet te zeggen" at bounding box center [485, 341] width 12 height 12
radio input "true"
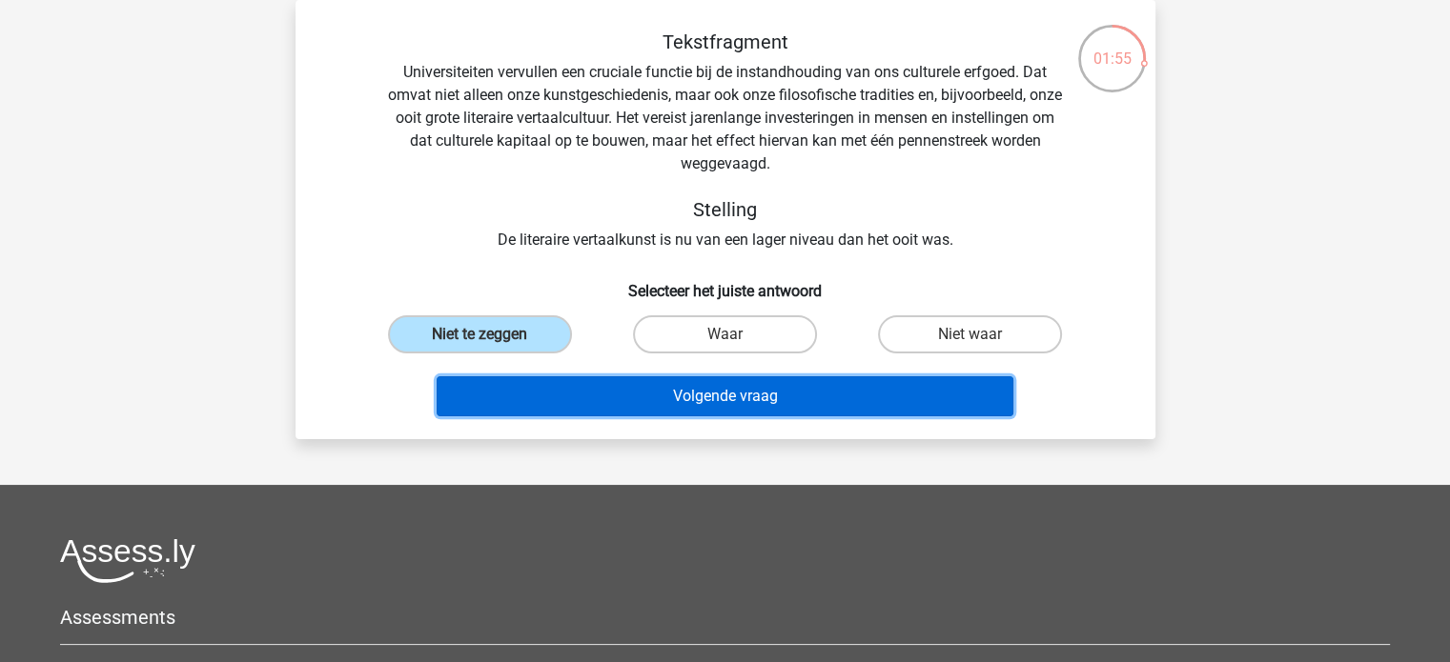
click at [665, 387] on button "Volgende vraag" at bounding box center [724, 396] width 577 height 40
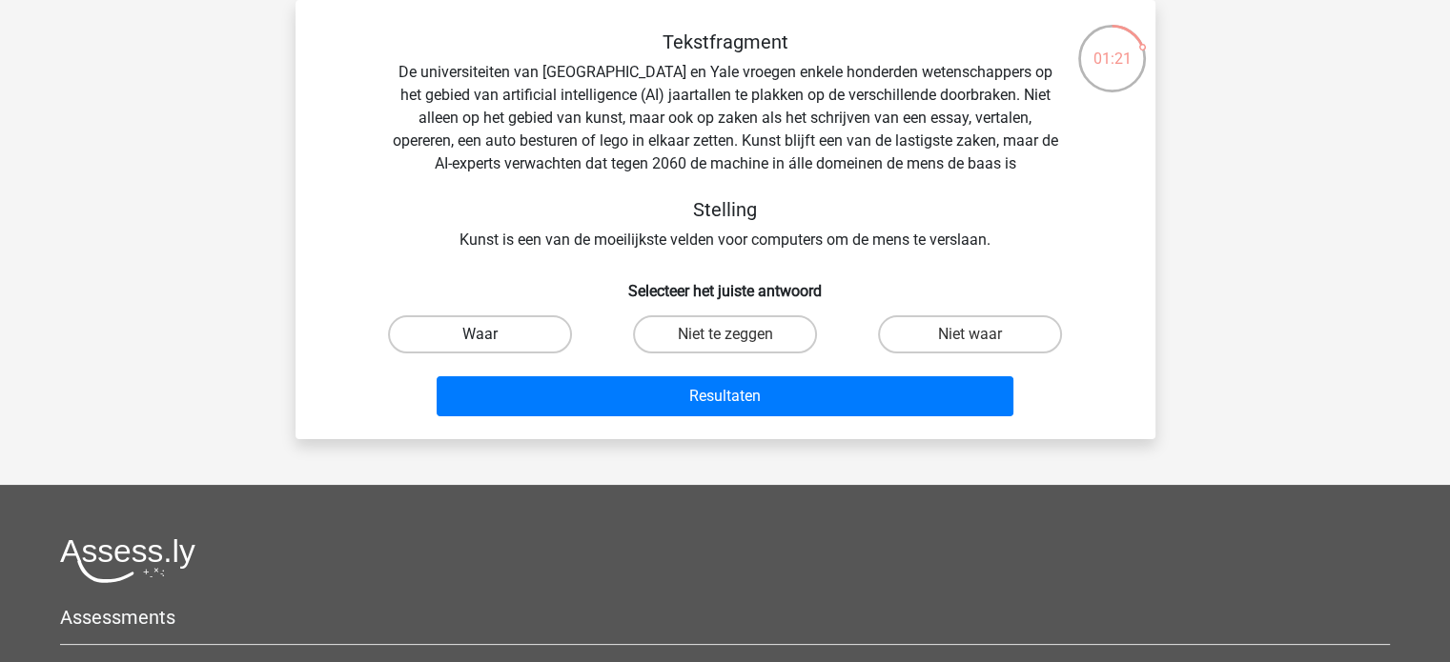
click at [497, 320] on label "Waar" at bounding box center [480, 334] width 184 height 38
click at [492, 335] on input "Waar" at bounding box center [485, 341] width 12 height 12
radio input "true"
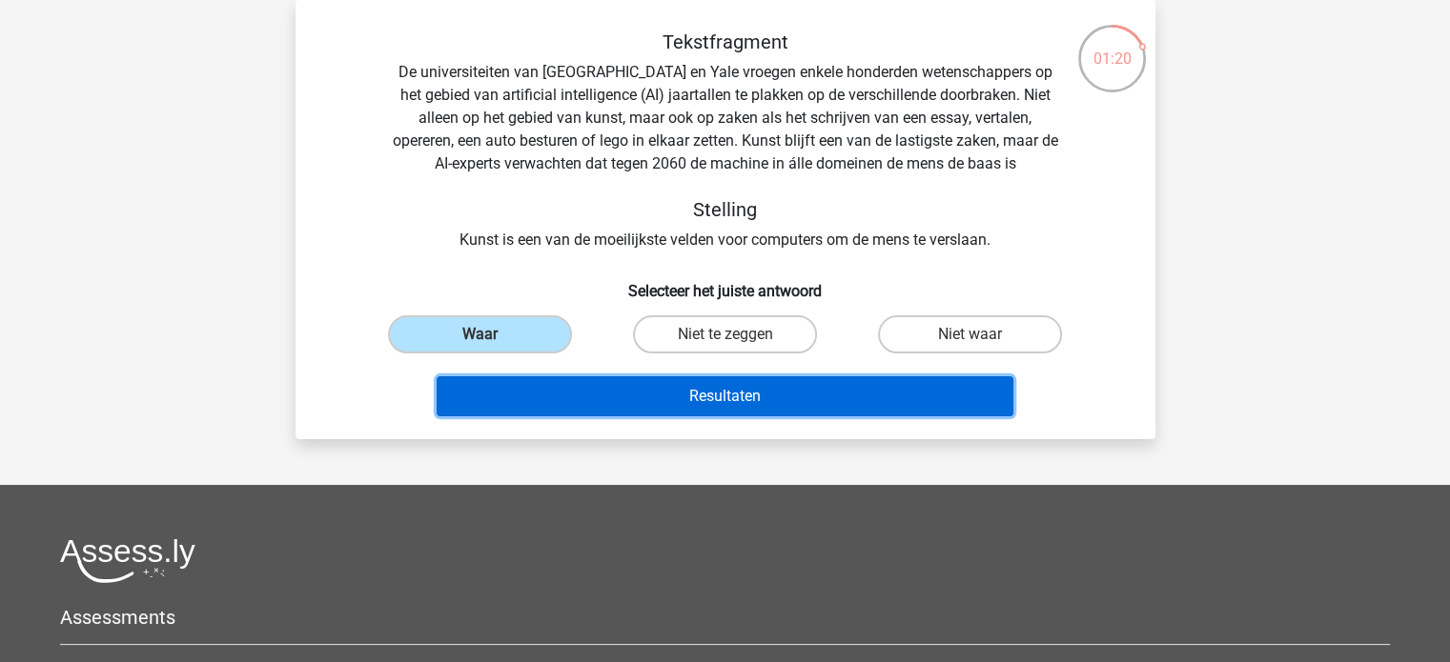
click at [682, 380] on button "Resultaten" at bounding box center [724, 396] width 577 height 40
